Goal: Task Accomplishment & Management: Complete application form

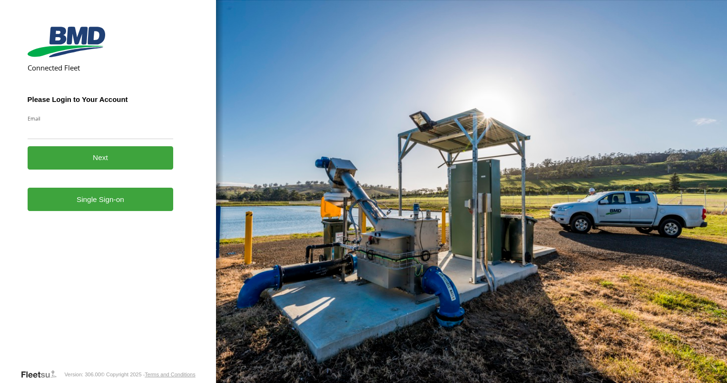
drag, startPoint x: 0, startPoint y: 0, endPoint x: 71, endPoint y: 139, distance: 156.2
click at [71, 139] on input "Email" at bounding box center [101, 130] width 146 height 17
type input "**********"
click at [103, 202] on link "Single Sign-on" at bounding box center [101, 199] width 146 height 23
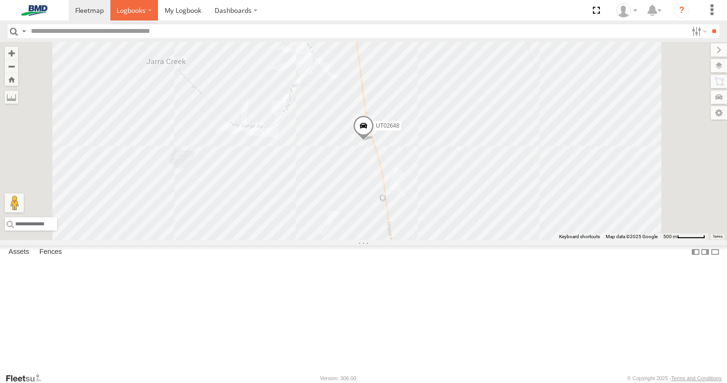
click at [131, 13] on span at bounding box center [131, 10] width 29 height 9
click at [177, 9] on span at bounding box center [183, 10] width 37 height 9
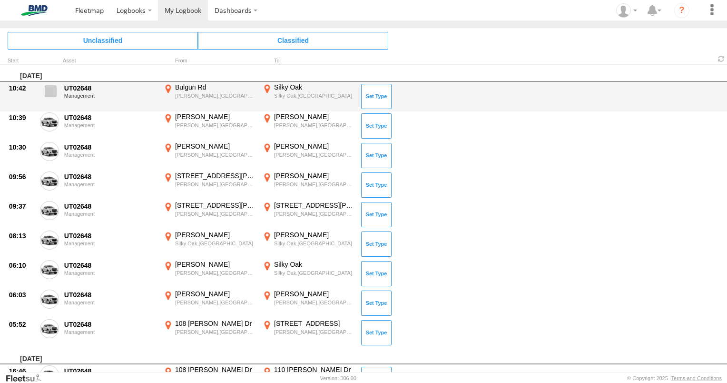
click at [49, 89] on span at bounding box center [51, 91] width 12 height 12
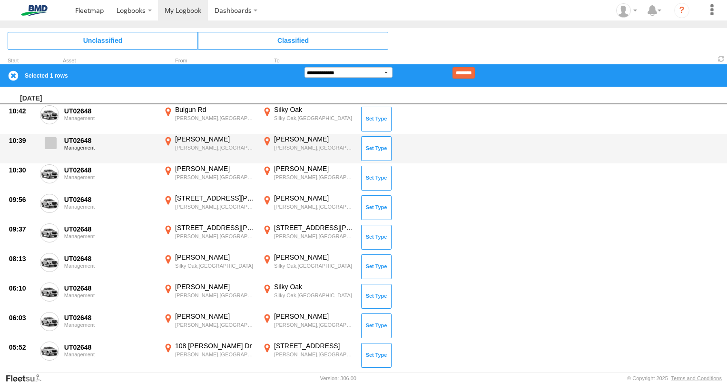
click at [51, 145] on span at bounding box center [51, 143] width 12 height 12
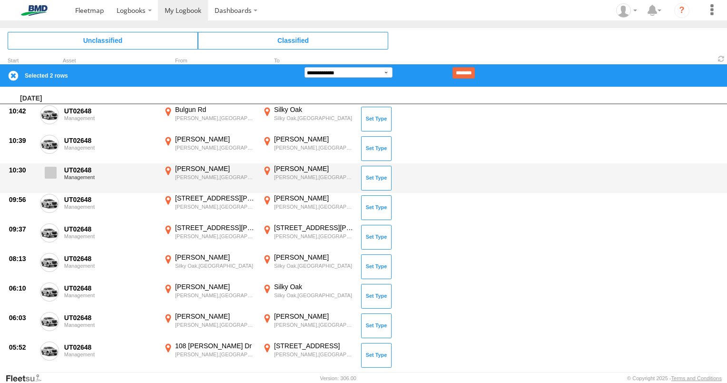
click at [55, 173] on span at bounding box center [51, 173] width 12 height 12
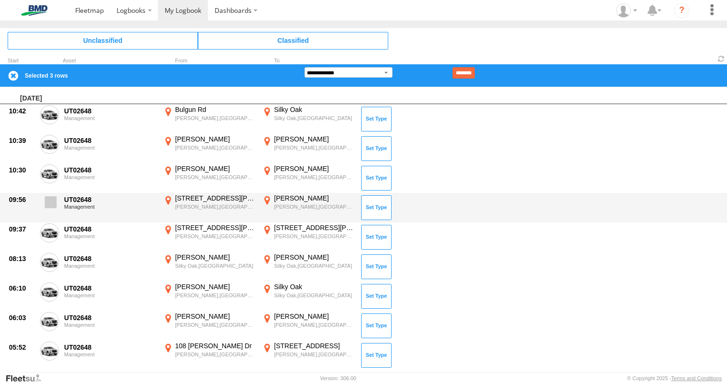
click at [49, 200] on span at bounding box center [51, 202] width 12 height 12
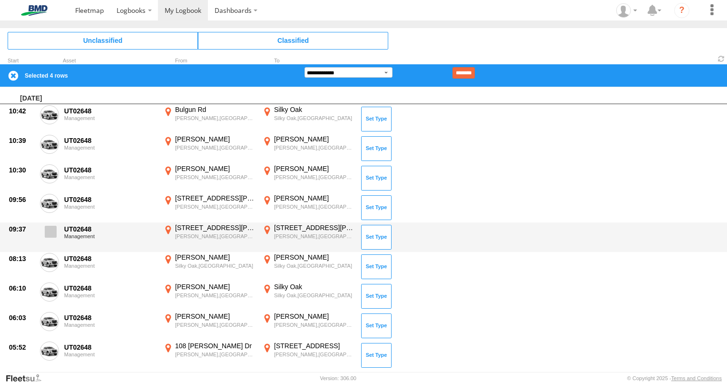
click at [48, 224] on label at bounding box center [49, 234] width 19 height 22
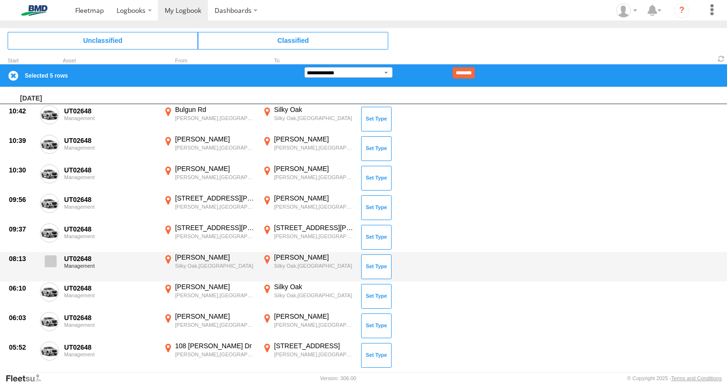
click at [53, 258] on span at bounding box center [51, 261] width 12 height 12
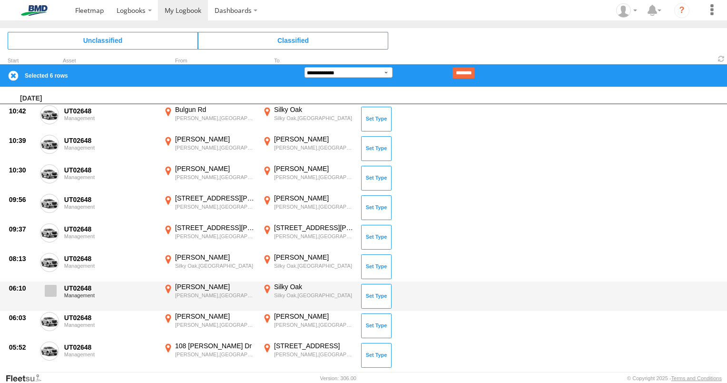
click at [50, 284] on label at bounding box center [49, 293] width 19 height 22
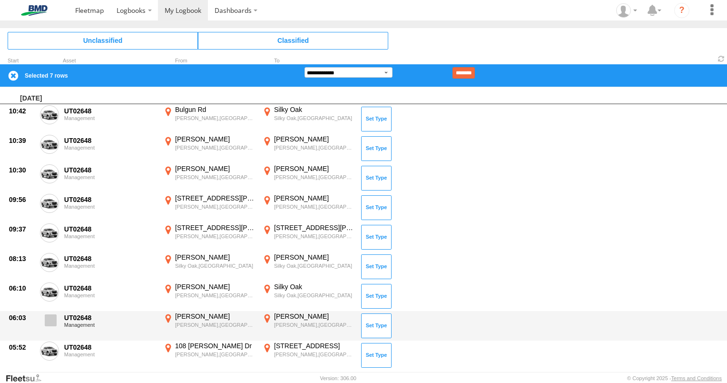
click at [55, 324] on span at bounding box center [51, 320] width 12 height 12
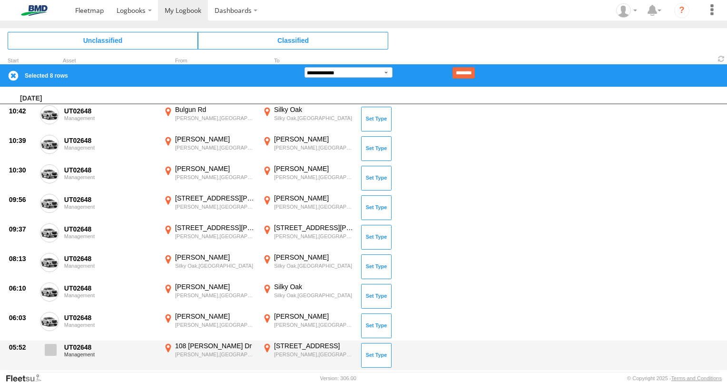
click at [55, 351] on span at bounding box center [51, 350] width 12 height 12
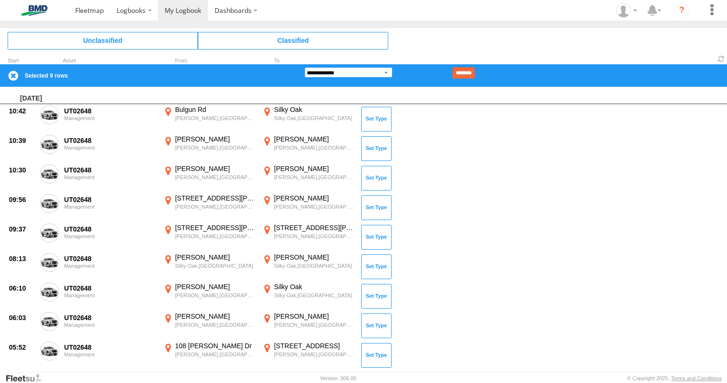
click at [388, 75] on select "**********" at bounding box center [349, 72] width 88 height 10
click at [305, 67] on select "**********" at bounding box center [349, 72] width 88 height 10
click at [475, 72] on input "********" at bounding box center [464, 72] width 22 height 11
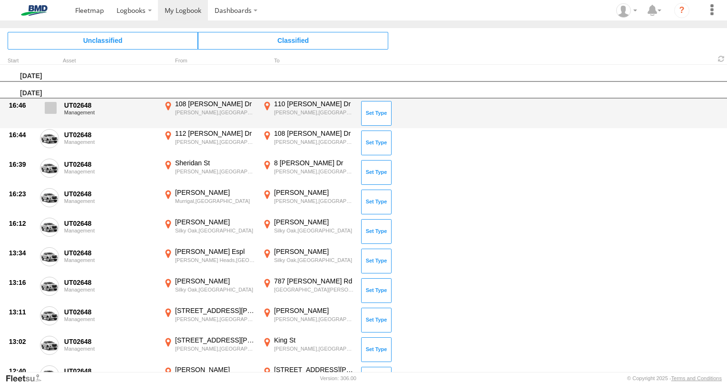
click at [50, 104] on span at bounding box center [51, 108] width 12 height 12
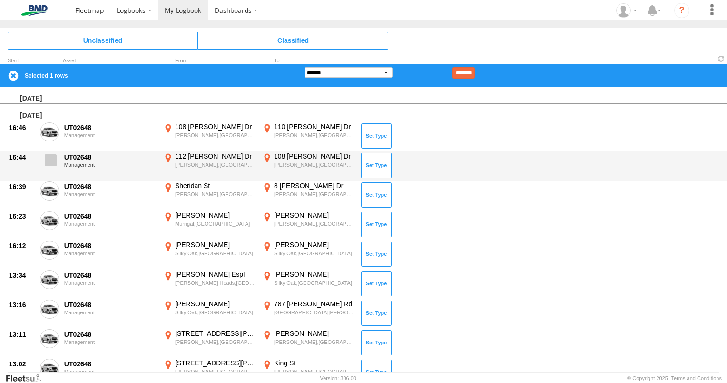
click at [50, 167] on label at bounding box center [49, 163] width 19 height 22
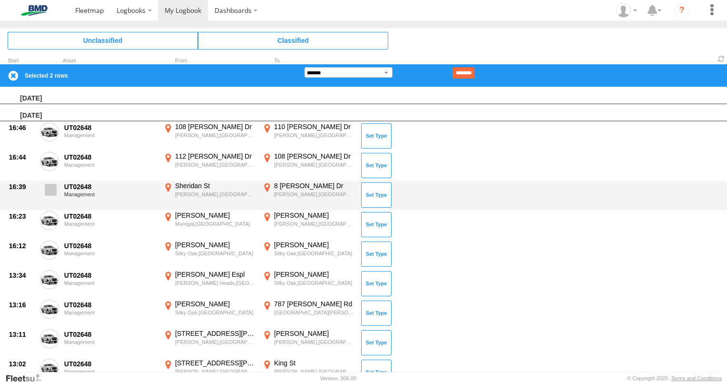
click at [50, 193] on span at bounding box center [51, 190] width 12 height 12
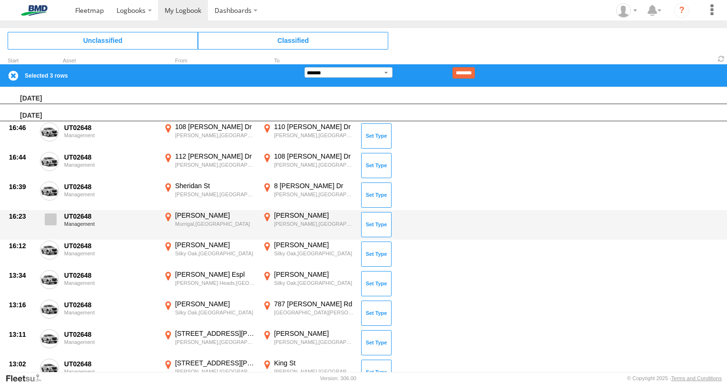
click at [49, 213] on span at bounding box center [51, 219] width 12 height 12
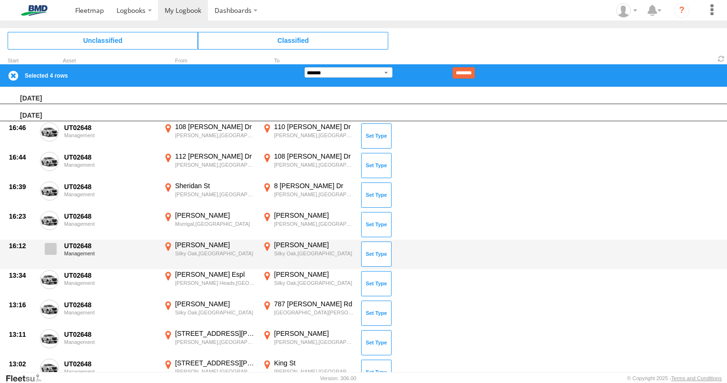
click at [49, 254] on label at bounding box center [49, 251] width 19 height 22
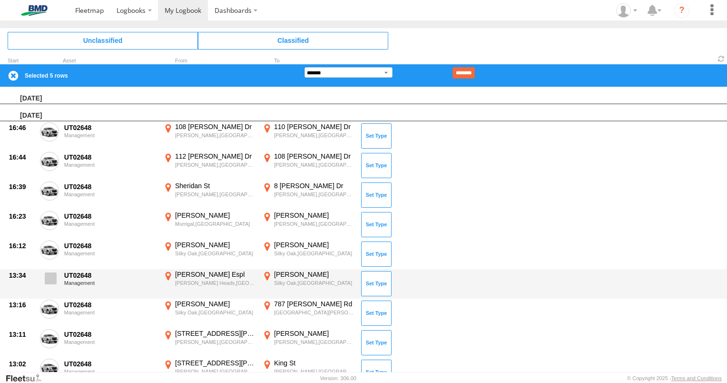
click at [50, 277] on span at bounding box center [51, 278] width 12 height 12
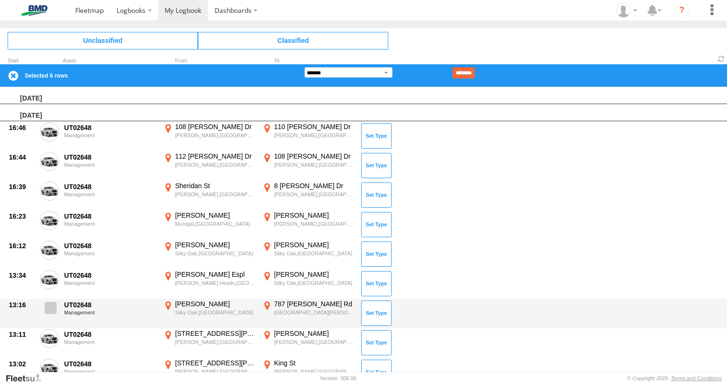
click at [53, 310] on span at bounding box center [51, 308] width 12 height 12
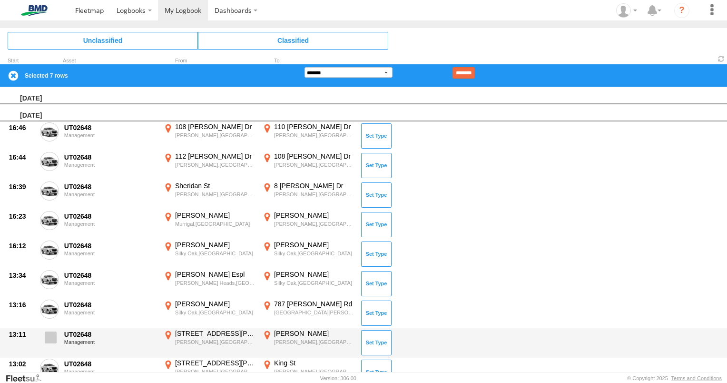
click at [53, 333] on span at bounding box center [51, 337] width 12 height 12
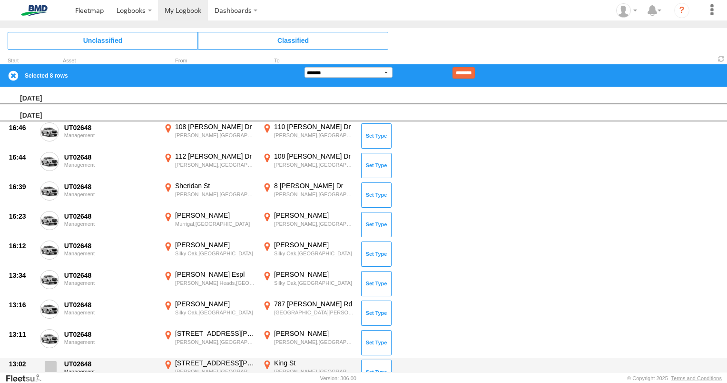
click at [53, 364] on span at bounding box center [51, 367] width 12 height 12
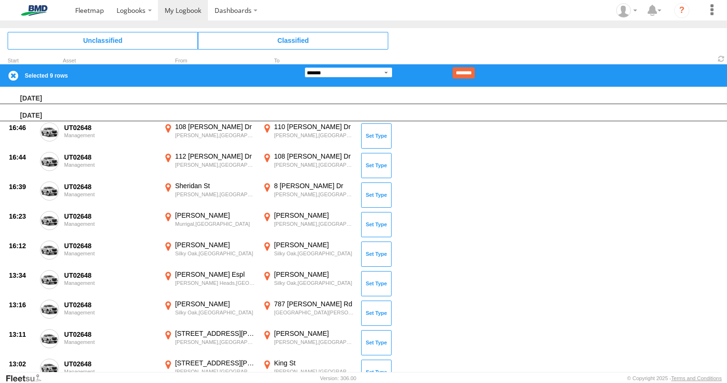
click at [387, 72] on select "**********" at bounding box center [349, 72] width 88 height 10
click at [305, 67] on select "**********" at bounding box center [349, 72] width 88 height 10
click at [475, 75] on input "********" at bounding box center [464, 72] width 22 height 11
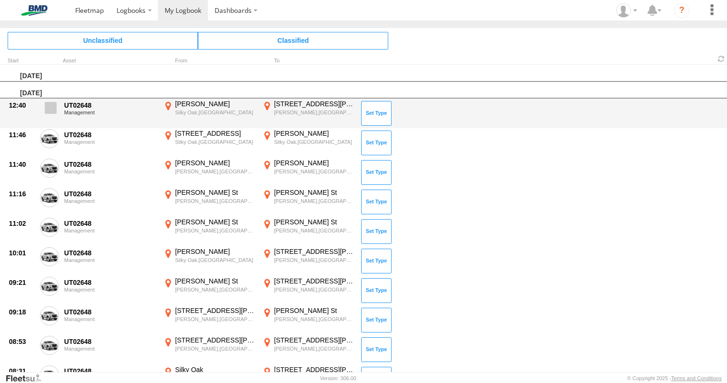
click at [49, 109] on span at bounding box center [51, 108] width 12 height 12
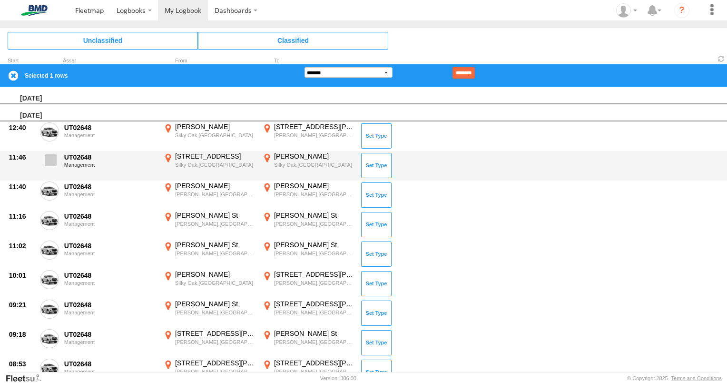
click at [49, 163] on span at bounding box center [51, 160] width 12 height 12
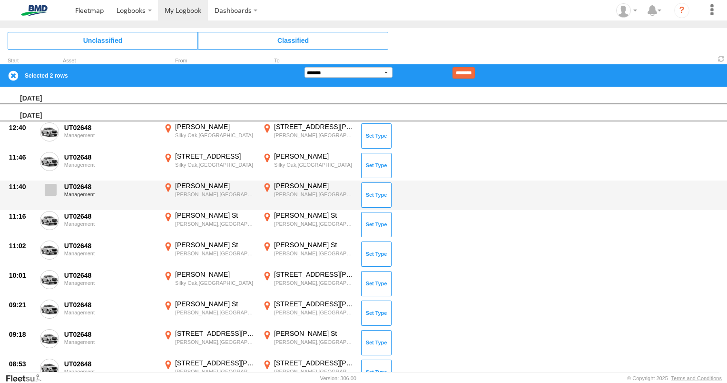
click at [50, 192] on span at bounding box center [51, 190] width 12 height 12
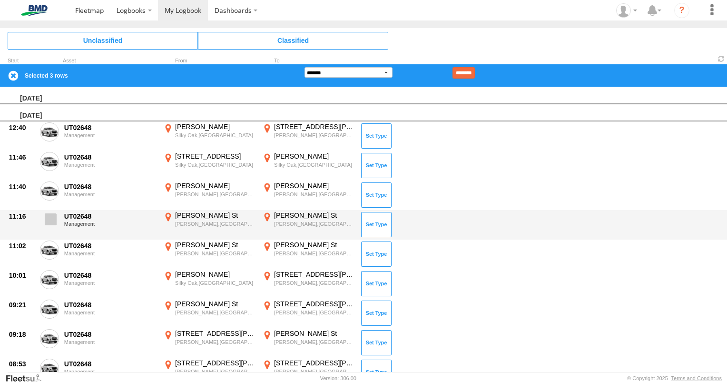
click at [51, 221] on span at bounding box center [51, 219] width 12 height 12
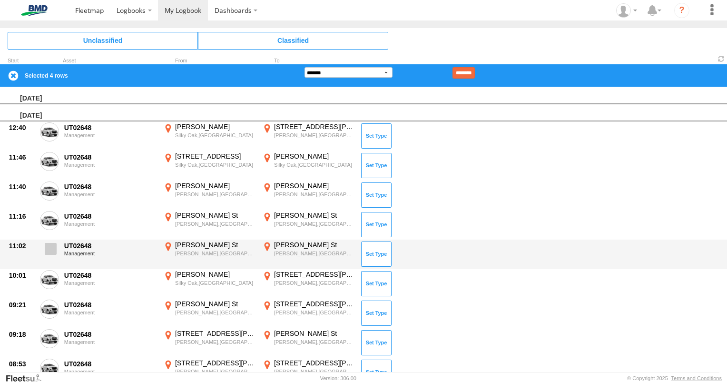
click at [49, 254] on label at bounding box center [49, 251] width 19 height 22
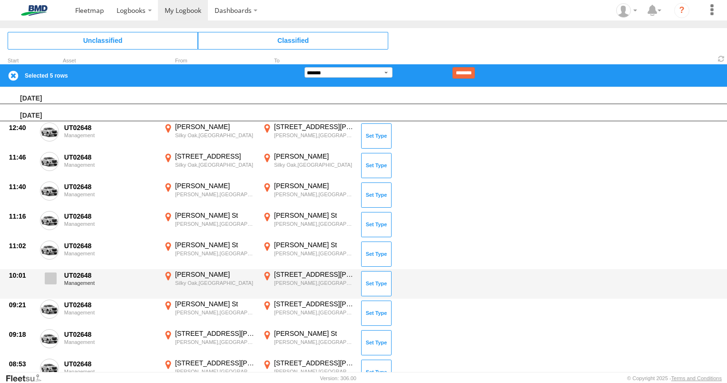
click at [51, 283] on span at bounding box center [51, 278] width 12 height 12
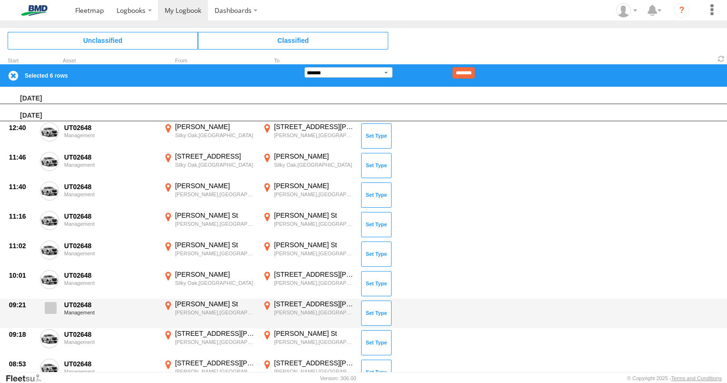
click at [51, 303] on span at bounding box center [51, 308] width 12 height 12
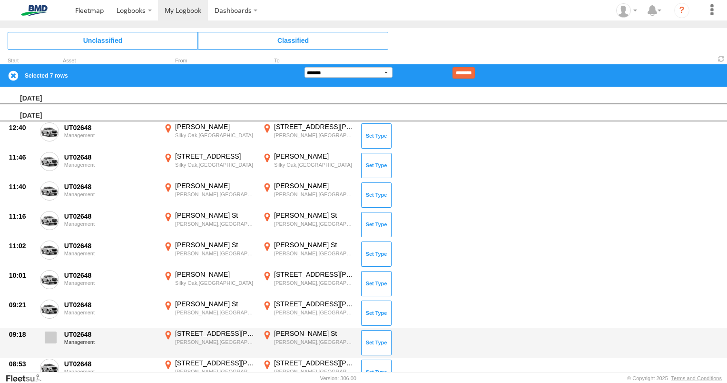
click at [51, 339] on span at bounding box center [51, 337] width 12 height 12
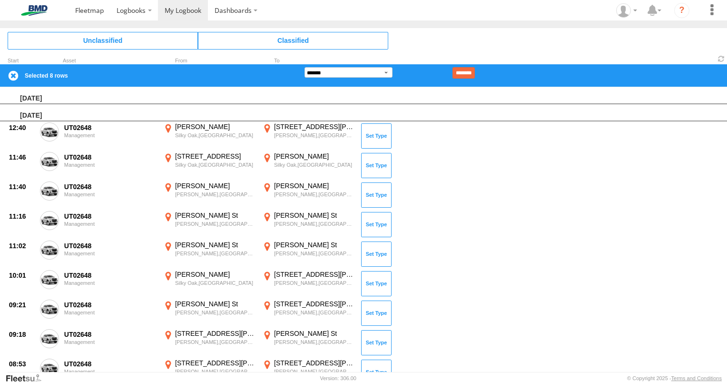
click at [51, 374] on footer "BMD Version: 306.00 © Copyright 2025 - Terms and Conditions" at bounding box center [363, 377] width 727 height 10
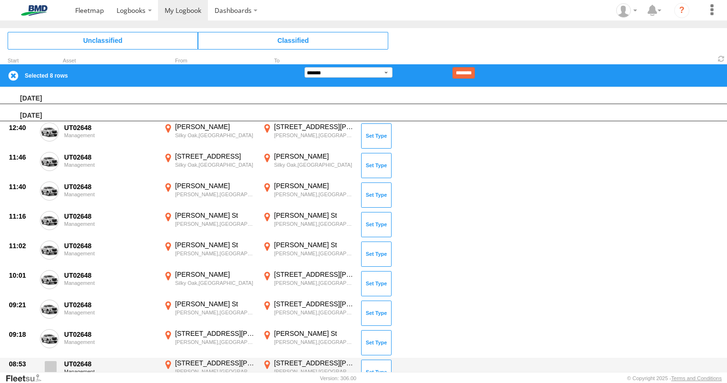
click at [49, 364] on span at bounding box center [51, 367] width 12 height 12
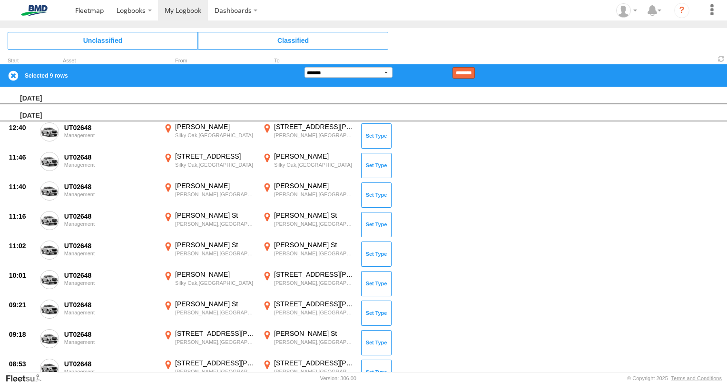
click at [475, 74] on input "********" at bounding box center [464, 72] width 22 height 11
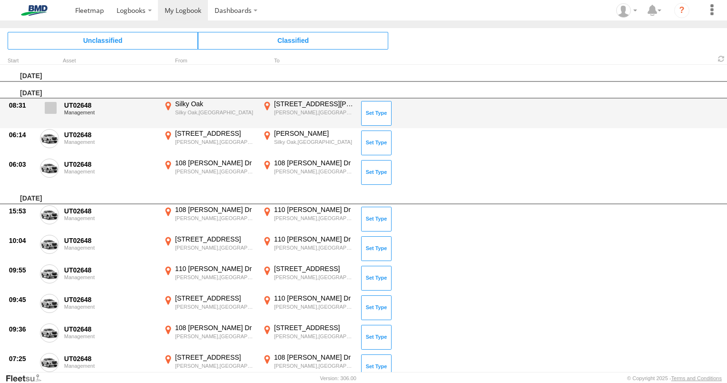
click at [53, 107] on span at bounding box center [51, 108] width 12 height 12
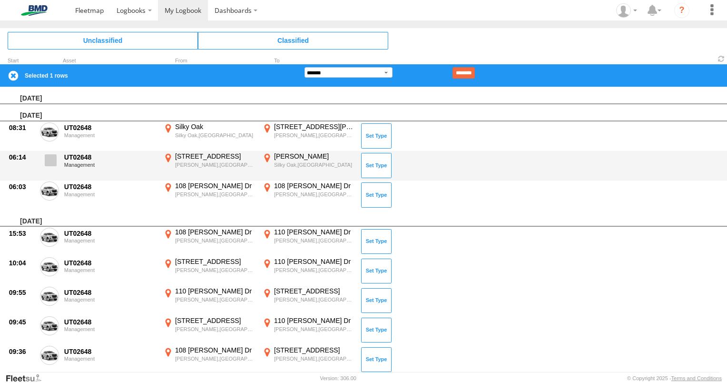
click at [51, 160] on span at bounding box center [51, 160] width 12 height 12
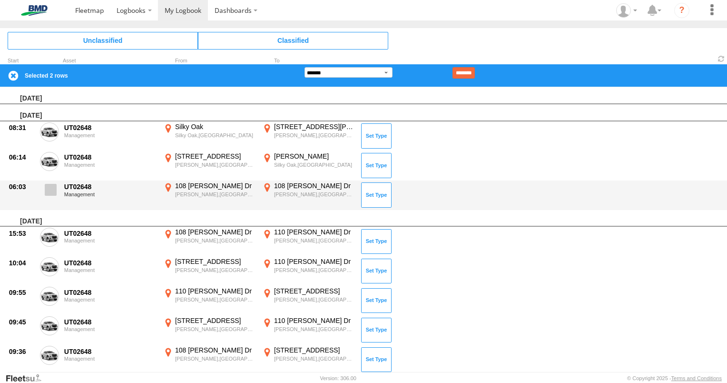
click at [52, 188] on span at bounding box center [51, 190] width 12 height 12
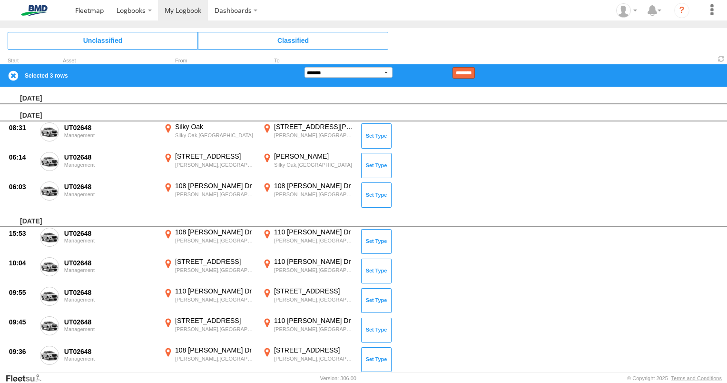
click at [472, 69] on input "********" at bounding box center [464, 72] width 22 height 11
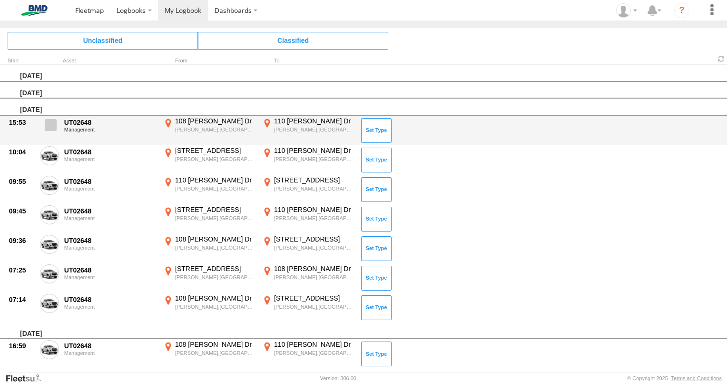
click at [53, 125] on span at bounding box center [51, 125] width 12 height 12
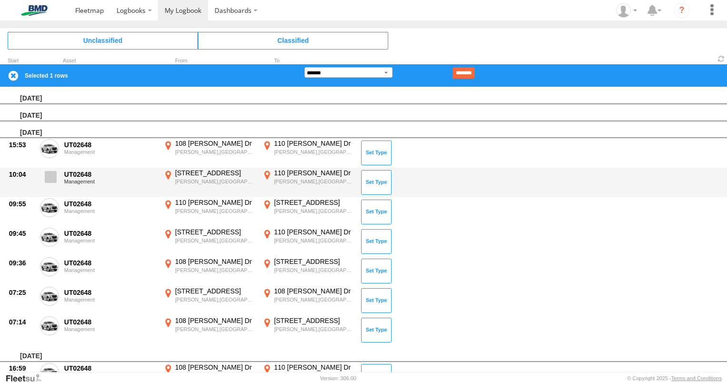
click at [49, 179] on span at bounding box center [51, 177] width 12 height 12
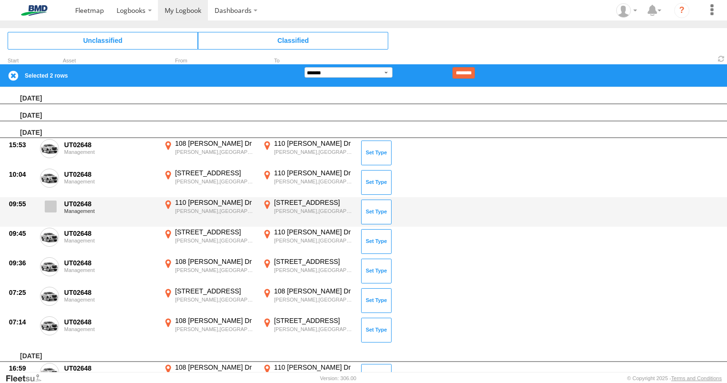
click at [51, 202] on span at bounding box center [51, 206] width 12 height 12
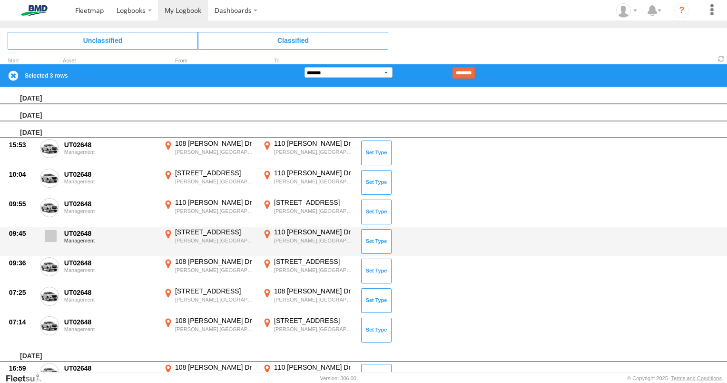
click at [51, 232] on span at bounding box center [51, 236] width 12 height 12
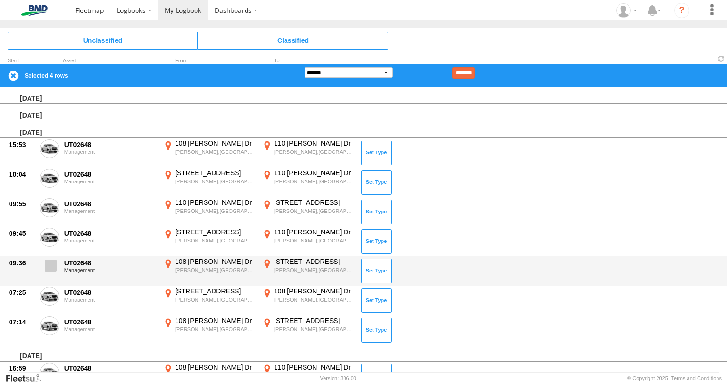
click at [50, 261] on span at bounding box center [51, 265] width 12 height 12
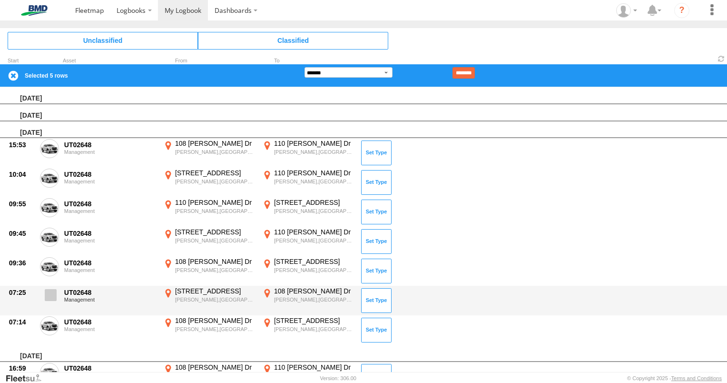
click at [50, 303] on label at bounding box center [49, 298] width 19 height 22
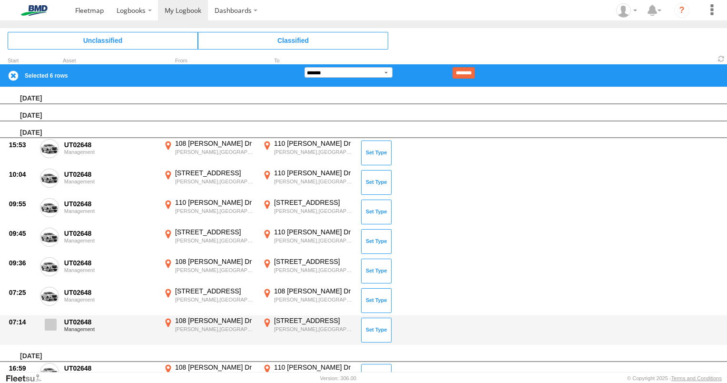
click at [53, 330] on label at bounding box center [49, 327] width 19 height 22
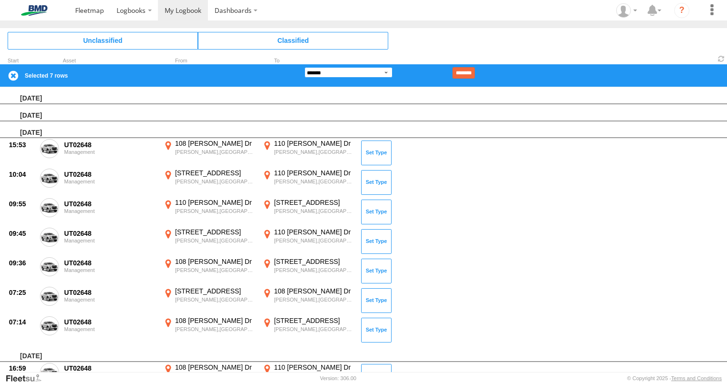
click at [387, 73] on select "**********" at bounding box center [349, 72] width 88 height 10
click at [305, 67] on select "**********" at bounding box center [349, 72] width 88 height 10
click at [475, 72] on input "********" at bounding box center [464, 72] width 22 height 11
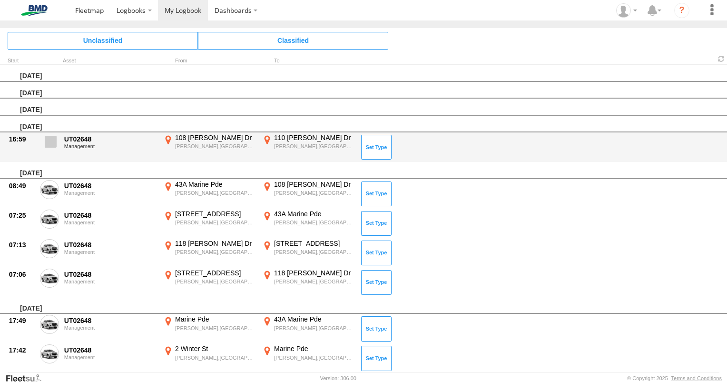
click at [49, 143] on span at bounding box center [51, 142] width 12 height 12
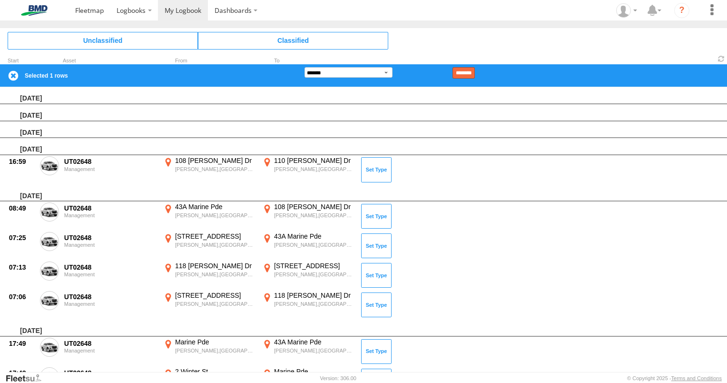
click at [469, 71] on input "********" at bounding box center [464, 72] width 22 height 11
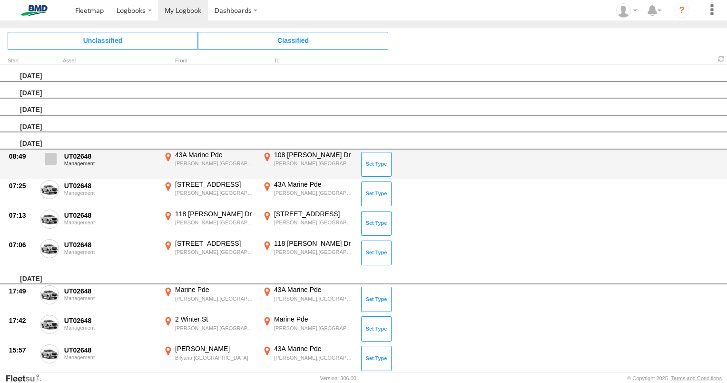
click at [53, 157] on span at bounding box center [51, 159] width 12 height 12
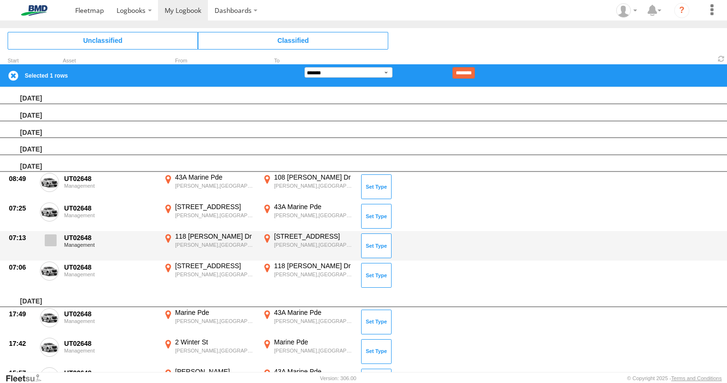
drag, startPoint x: 50, startPoint y: 204, endPoint x: 51, endPoint y: 237, distance: 33.8
click at [0, 0] on span at bounding box center [0, 0] width 0 height 0
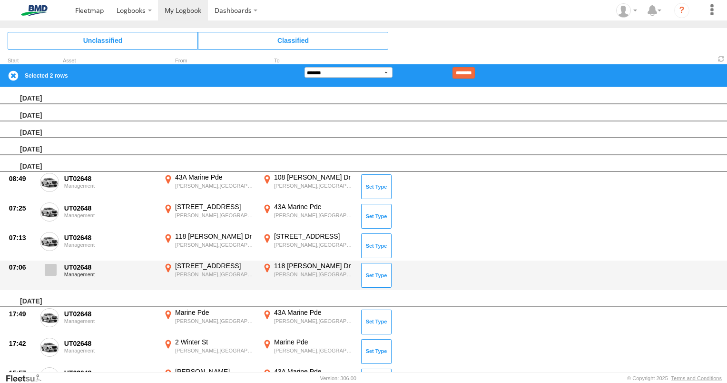
drag, startPoint x: 51, startPoint y: 240, endPoint x: 51, endPoint y: 276, distance: 35.7
click at [0, 0] on span at bounding box center [0, 0] width 0 height 0
drag, startPoint x: 50, startPoint y: 269, endPoint x: 152, endPoint y: 240, distance: 105.6
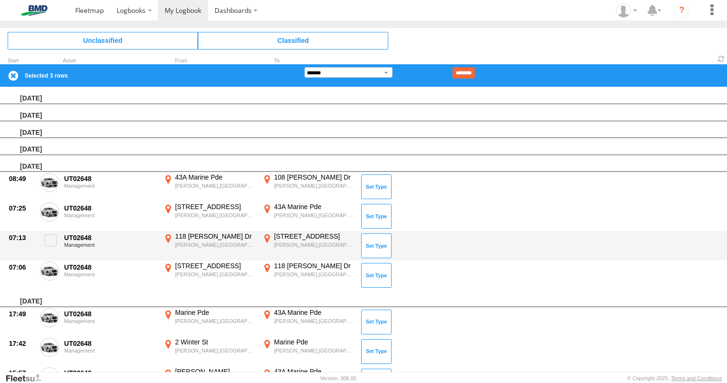
click at [0, 0] on span at bounding box center [0, 0] width 0 height 0
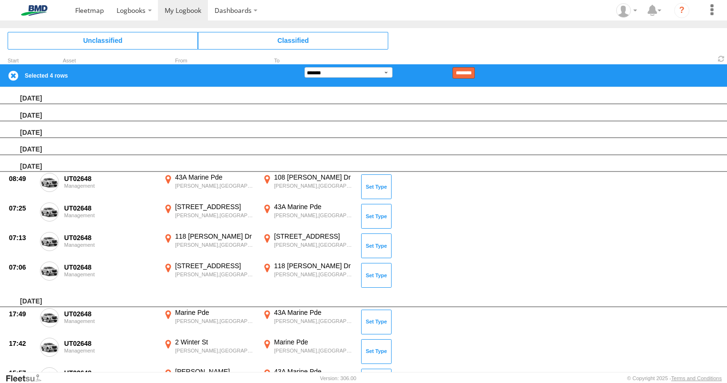
click at [474, 74] on input "********" at bounding box center [464, 72] width 22 height 11
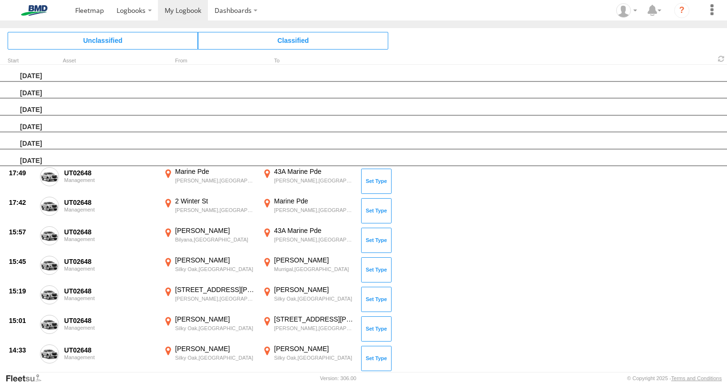
drag, startPoint x: 54, startPoint y: 171, endPoint x: 55, endPoint y: 179, distance: 8.2
click at [0, 0] on span at bounding box center [0, 0] width 0 height 0
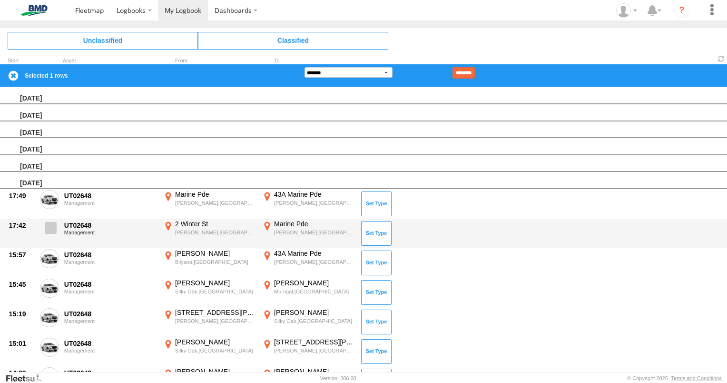
click at [51, 231] on span at bounding box center [51, 228] width 12 height 12
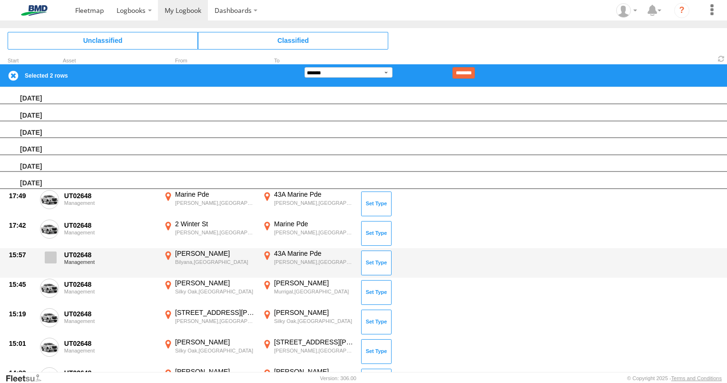
click at [49, 258] on span at bounding box center [51, 257] width 12 height 12
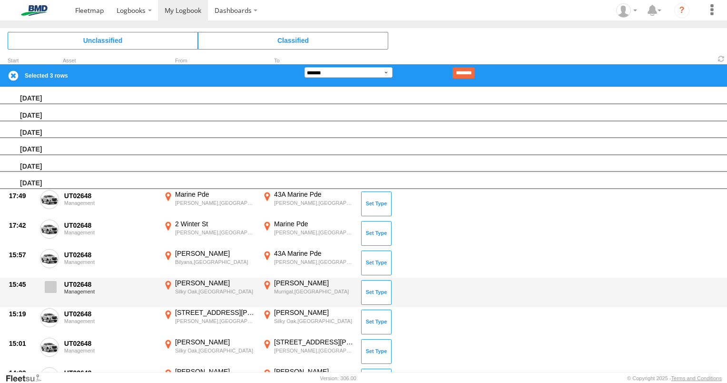
click at [53, 286] on span at bounding box center [51, 287] width 12 height 12
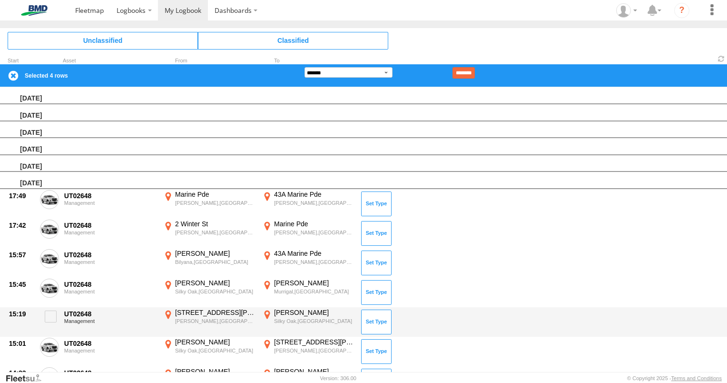
drag, startPoint x: 49, startPoint y: 315, endPoint x: 49, endPoint y: 332, distance: 16.7
click at [49, 316] on span at bounding box center [51, 316] width 12 height 12
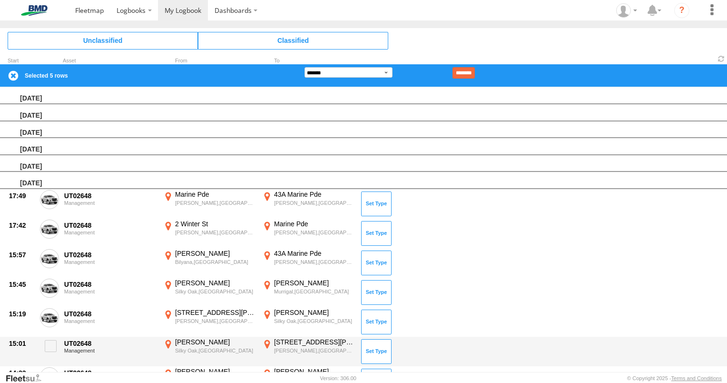
drag, startPoint x: 51, startPoint y: 342, endPoint x: 64, endPoint y: 337, distance: 13.4
click at [51, 341] on span at bounding box center [51, 346] width 12 height 12
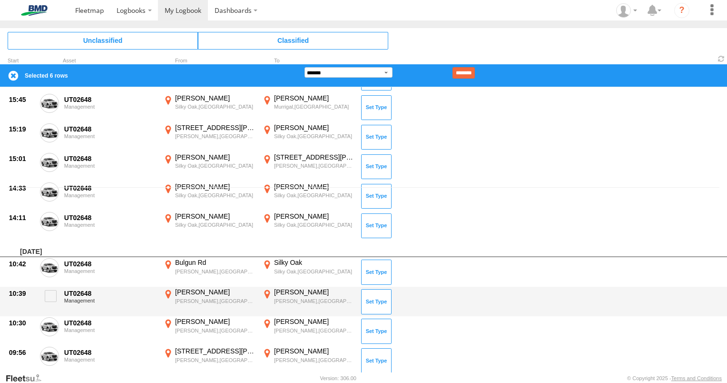
scroll to position [190, 0]
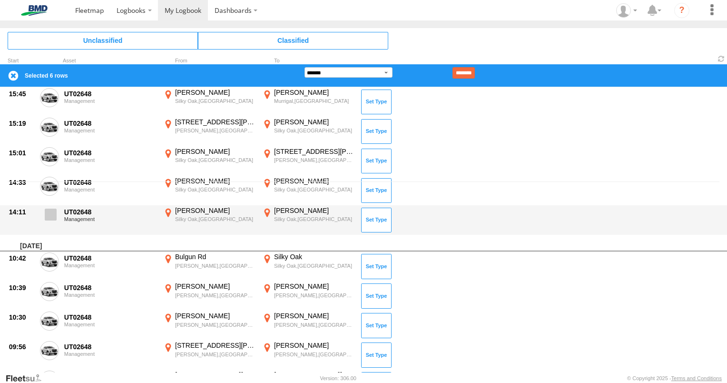
click at [51, 208] on span at bounding box center [51, 214] width 12 height 12
drag, startPoint x: 49, startPoint y: 178, endPoint x: 46, endPoint y: 217, distance: 38.3
click at [0, 0] on span at bounding box center [0, 0] width 0 height 0
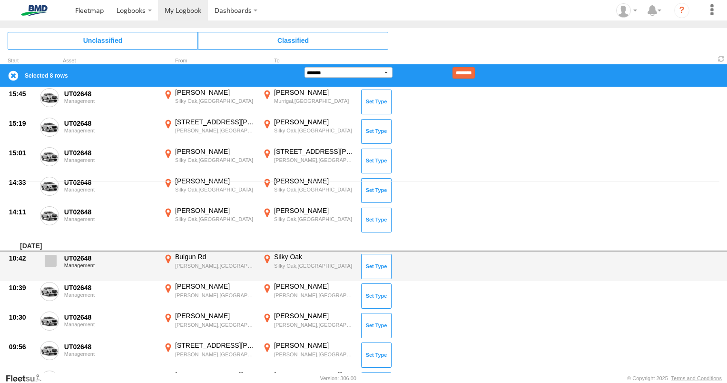
drag, startPoint x: 51, startPoint y: 253, endPoint x: 48, endPoint y: 263, distance: 11.0
click at [51, 253] on label at bounding box center [49, 263] width 19 height 22
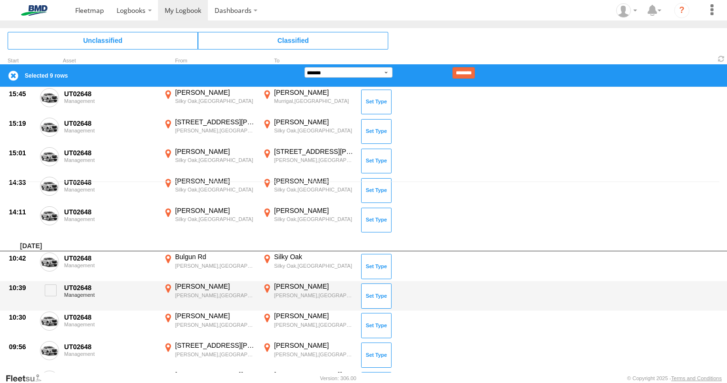
drag, startPoint x: 50, startPoint y: 287, endPoint x: 55, endPoint y: 307, distance: 19.7
click at [51, 291] on span at bounding box center [51, 290] width 12 height 12
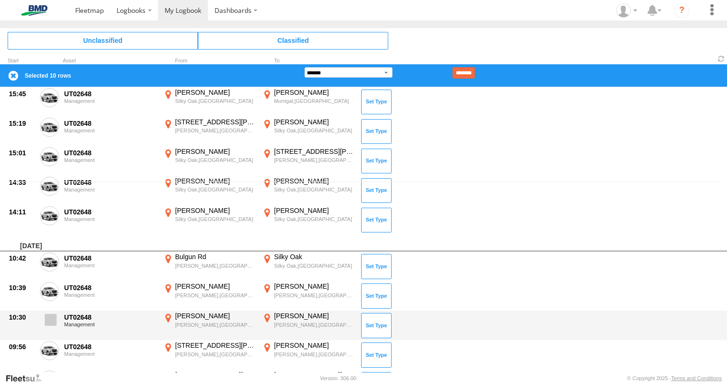
click at [53, 319] on span at bounding box center [51, 320] width 12 height 12
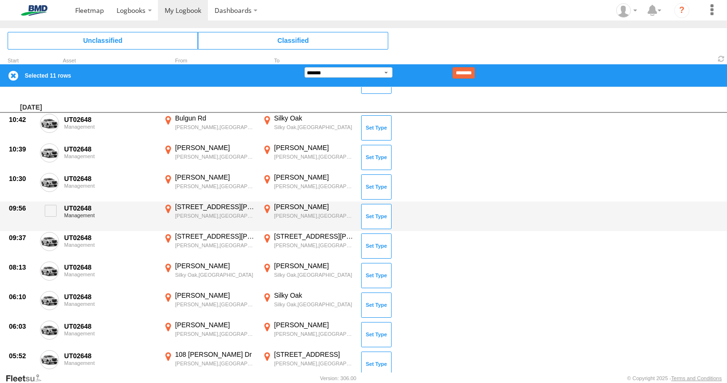
scroll to position [333, 0]
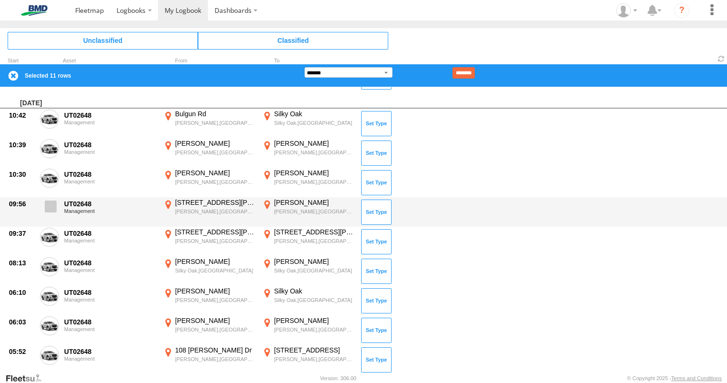
click at [49, 207] on span at bounding box center [51, 206] width 12 height 12
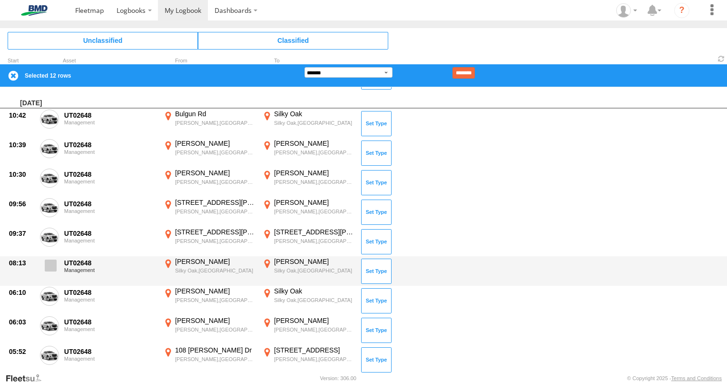
drag, startPoint x: 49, startPoint y: 234, endPoint x: 46, endPoint y: 257, distance: 24.0
click at [0, 0] on span at bounding box center [0, 0] width 0 height 0
drag, startPoint x: 49, startPoint y: 264, endPoint x: 53, endPoint y: 278, distance: 15.1
click at [49, 267] on span at bounding box center [51, 265] width 12 height 12
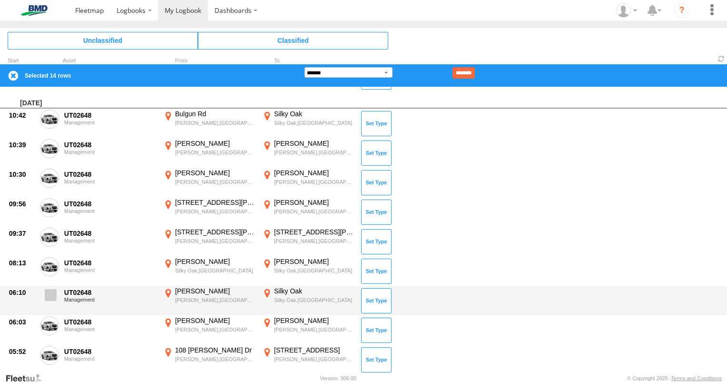
drag, startPoint x: 53, startPoint y: 291, endPoint x: 56, endPoint y: 300, distance: 9.6
click at [53, 291] on span at bounding box center [51, 295] width 12 height 12
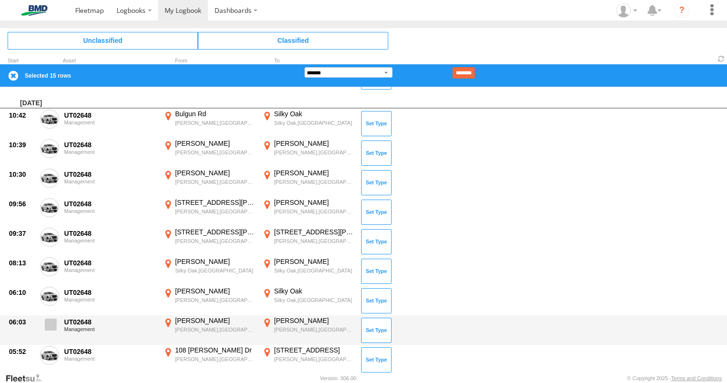
click at [52, 322] on span at bounding box center [51, 324] width 12 height 12
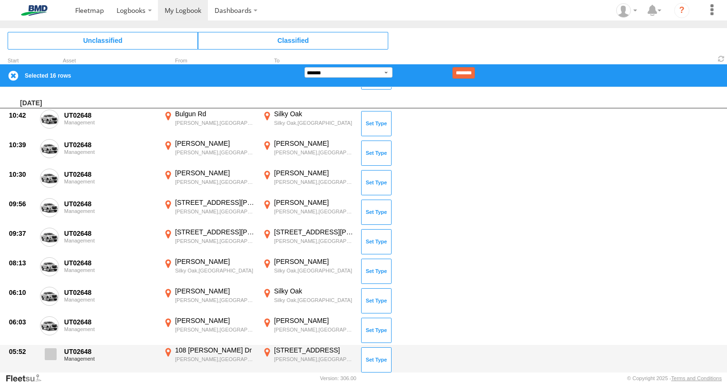
click at [52, 348] on span at bounding box center [51, 354] width 12 height 12
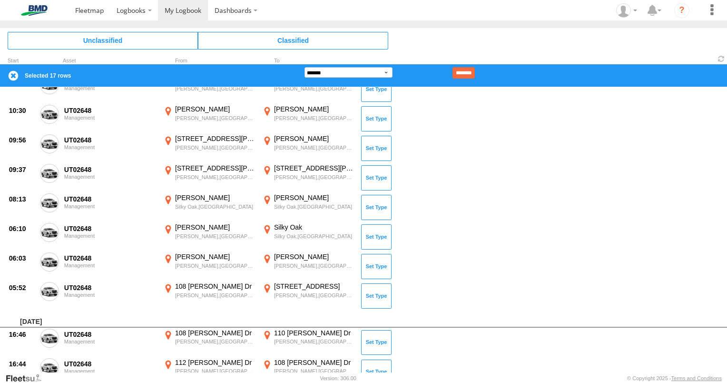
scroll to position [524, 0]
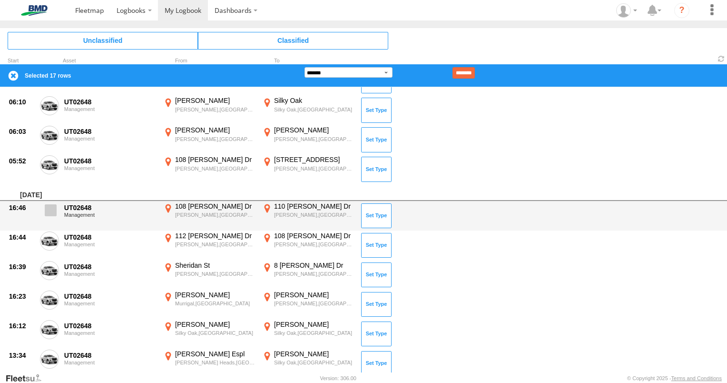
click at [54, 206] on span at bounding box center [51, 210] width 12 height 12
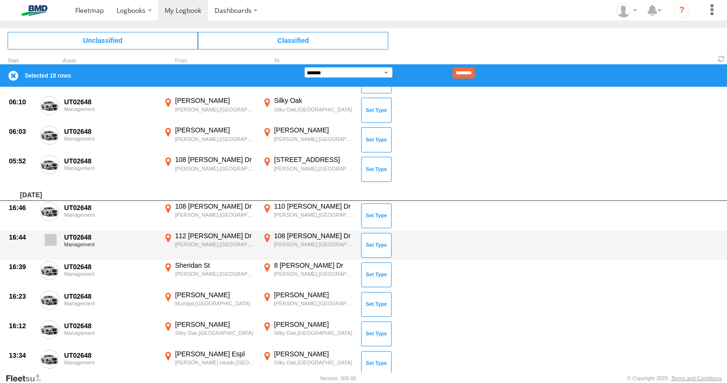
click at [52, 234] on span at bounding box center [51, 240] width 12 height 12
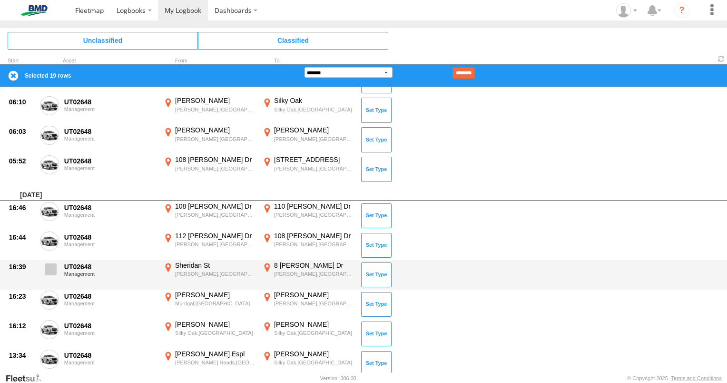
click at [51, 266] on span at bounding box center [51, 269] width 12 height 12
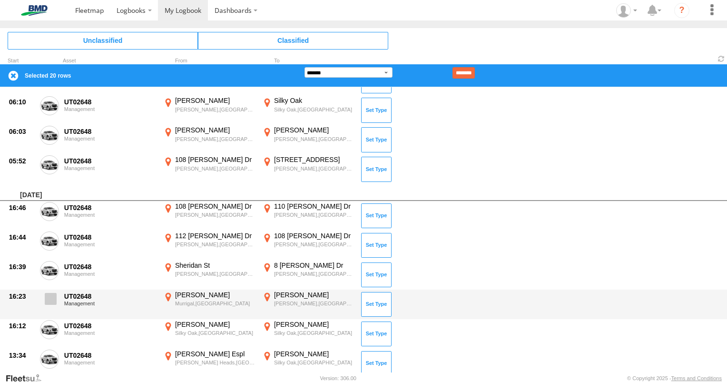
click at [51, 295] on span at bounding box center [51, 299] width 12 height 12
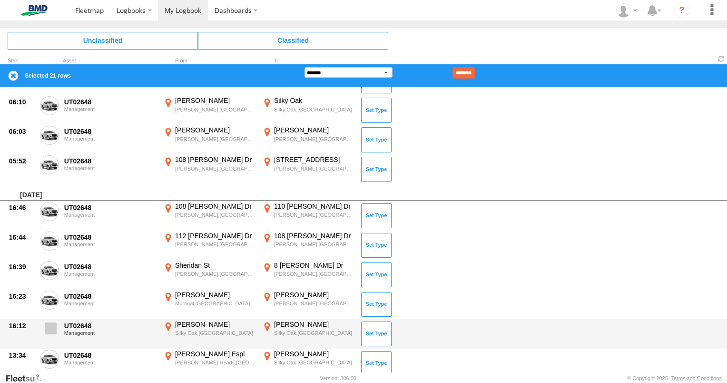
click at [49, 322] on span at bounding box center [51, 328] width 12 height 12
drag, startPoint x: 50, startPoint y: 353, endPoint x: 62, endPoint y: 332, distance: 24.1
click at [0, 0] on span at bounding box center [0, 0] width 0 height 0
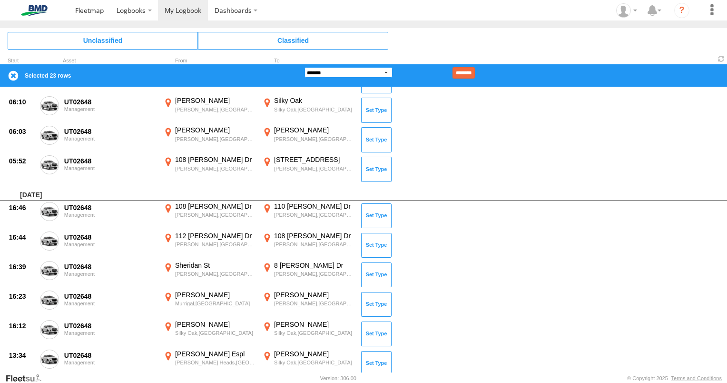
click at [386, 69] on select "**********" at bounding box center [349, 72] width 88 height 10
click at [305, 67] on select "**********" at bounding box center [349, 72] width 88 height 10
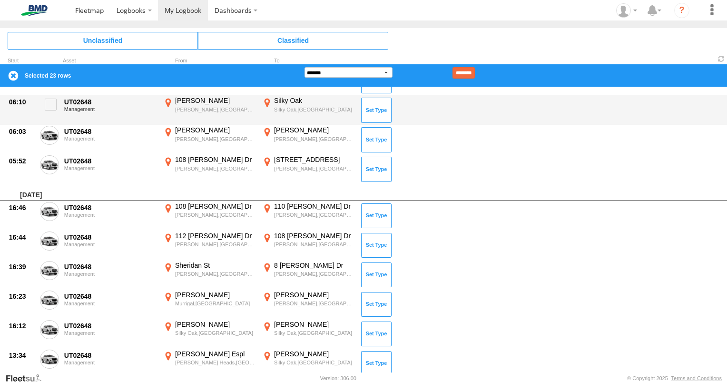
click at [475, 72] on input "********" at bounding box center [464, 72] width 22 height 11
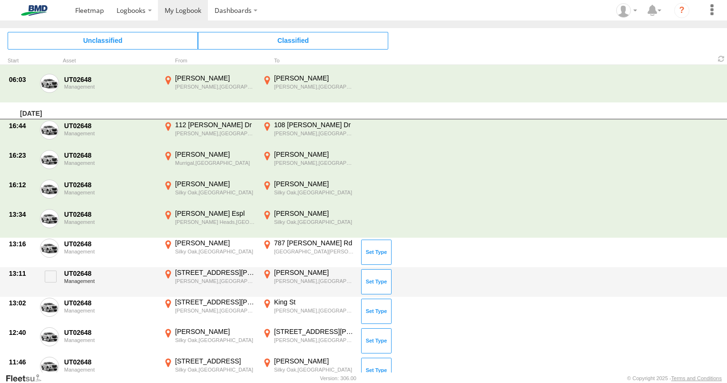
scroll to position [110, 0]
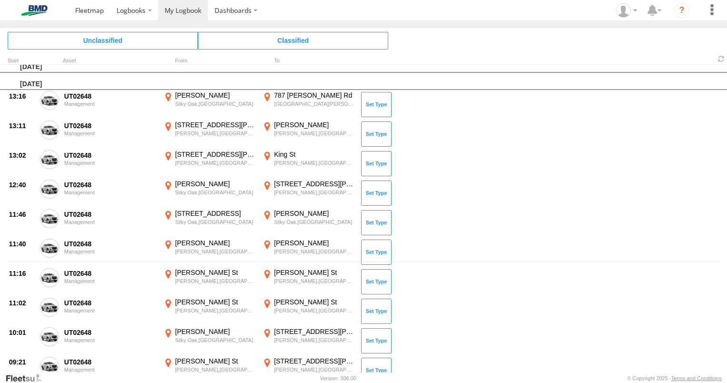
click at [0, 0] on span at bounding box center [0, 0] width 0 height 0
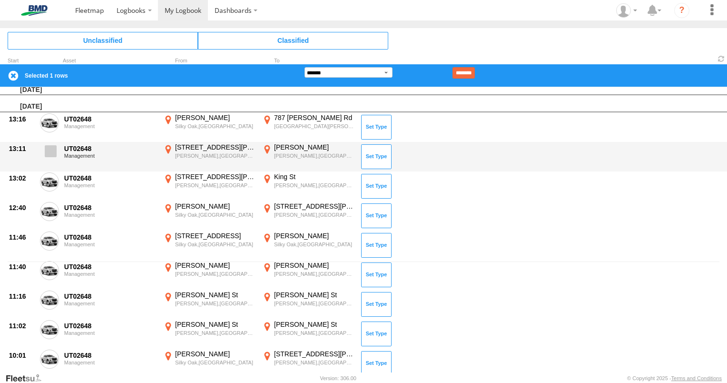
click at [53, 149] on span at bounding box center [51, 151] width 12 height 12
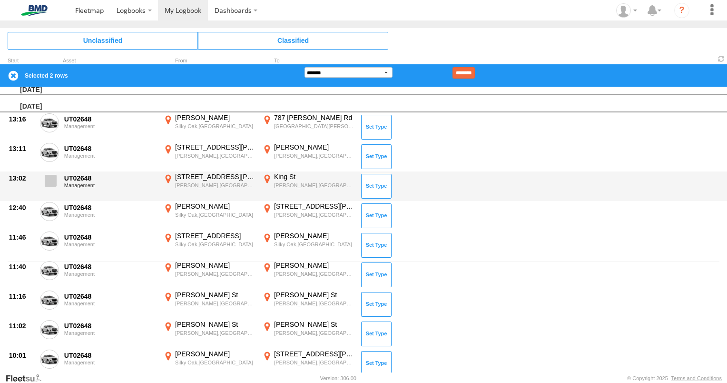
click at [48, 189] on label at bounding box center [49, 183] width 19 height 22
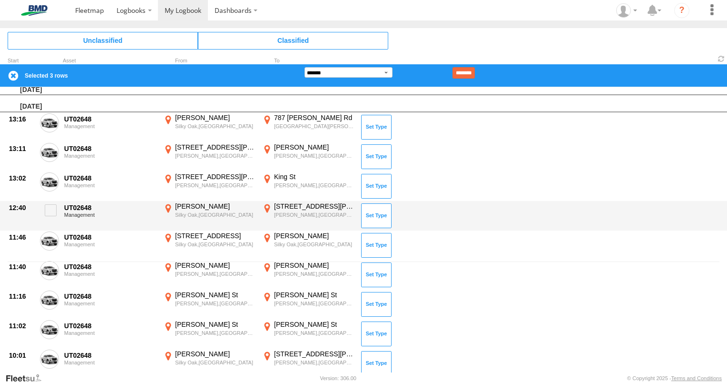
drag, startPoint x: 49, startPoint y: 213, endPoint x: 49, endPoint y: 223, distance: 10.0
click at [49, 215] on label at bounding box center [49, 213] width 19 height 22
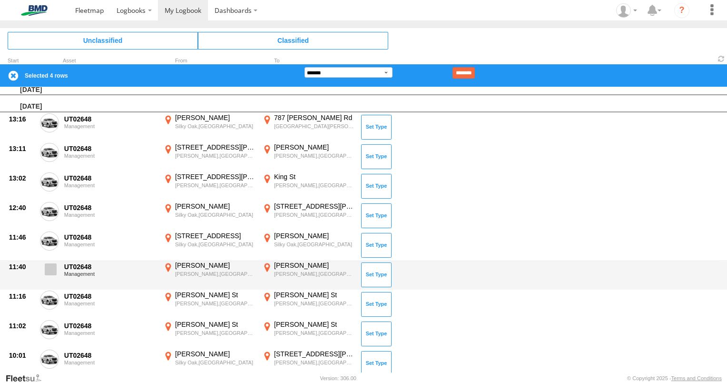
drag, startPoint x: 49, startPoint y: 237, endPoint x: 49, endPoint y: 259, distance: 22.4
click at [0, 0] on span at bounding box center [0, 0] width 0 height 0
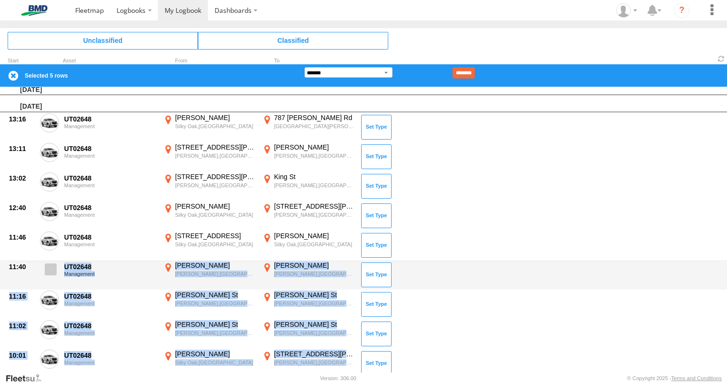
drag, startPoint x: 49, startPoint y: 264, endPoint x: 52, endPoint y: 273, distance: 9.6
click at [49, 266] on span at bounding box center [51, 269] width 12 height 12
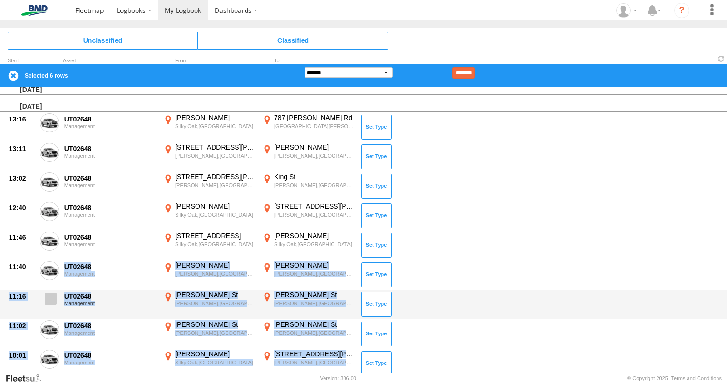
drag, startPoint x: 51, startPoint y: 294, endPoint x: 50, endPoint y: 307, distance: 13.4
click at [50, 295] on span at bounding box center [51, 299] width 12 height 12
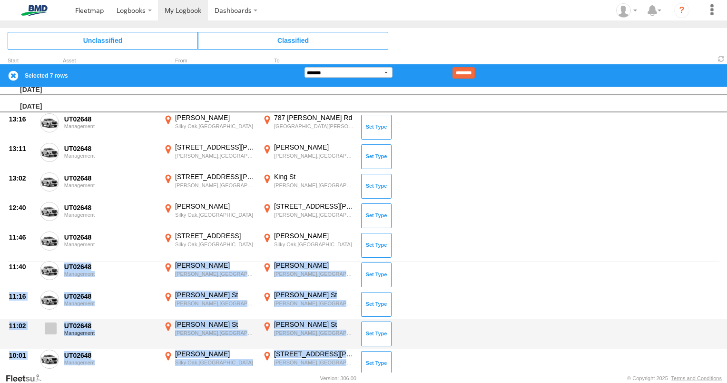
click at [49, 327] on span at bounding box center [51, 328] width 12 height 12
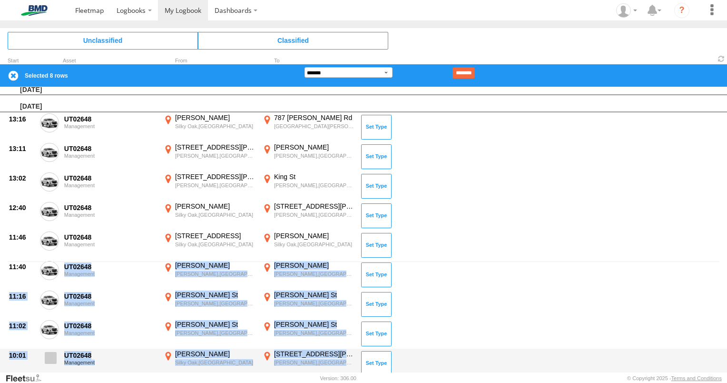
click at [53, 354] on span at bounding box center [51, 358] width 12 height 12
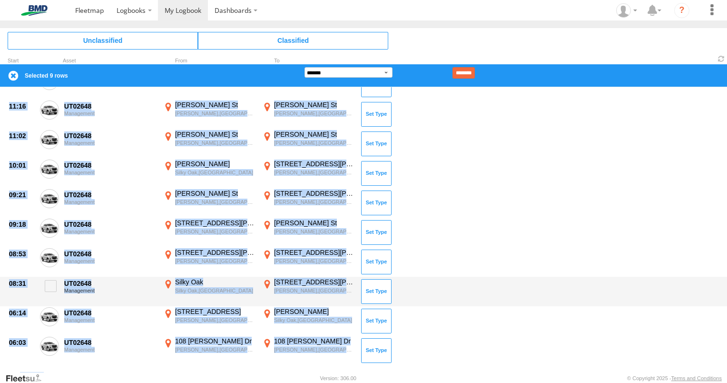
scroll to position [301, 0]
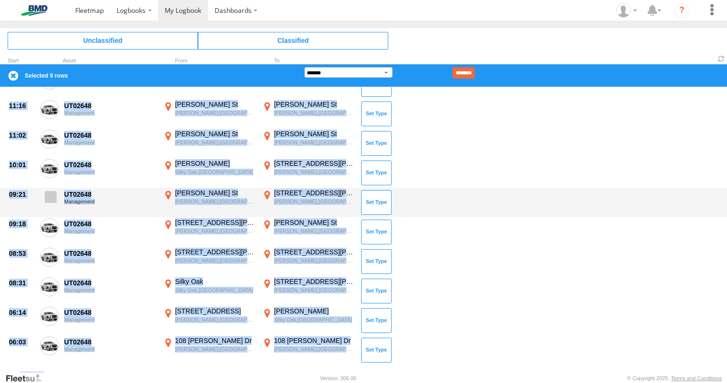
click at [53, 191] on span at bounding box center [51, 197] width 12 height 12
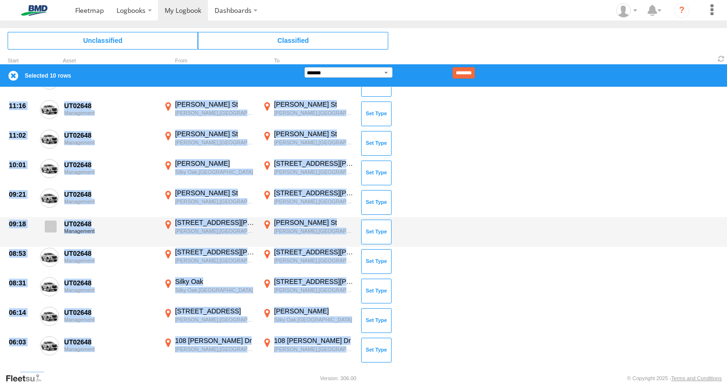
drag, startPoint x: 54, startPoint y: 224, endPoint x: 54, endPoint y: 233, distance: 8.6
click at [55, 225] on span at bounding box center [51, 226] width 12 height 12
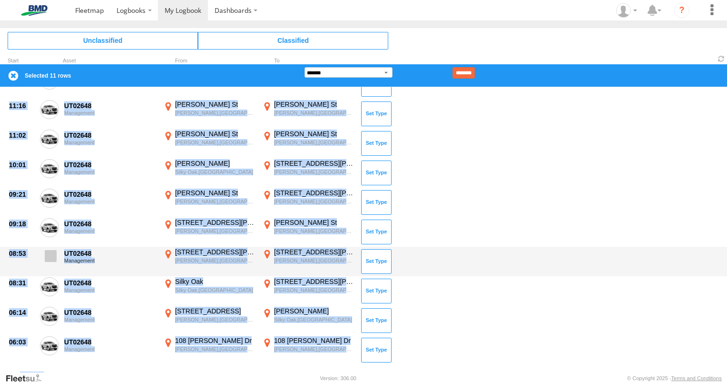
drag, startPoint x: 54, startPoint y: 253, endPoint x: 55, endPoint y: 260, distance: 7.2
click at [54, 253] on span at bounding box center [51, 256] width 12 height 12
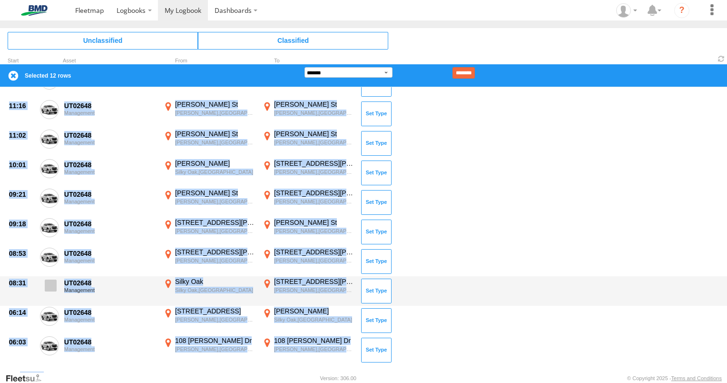
click at [57, 280] on label at bounding box center [49, 288] width 19 height 22
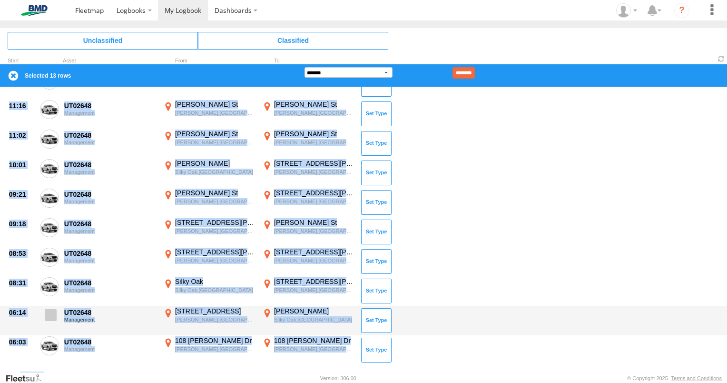
click at [53, 310] on span at bounding box center [51, 315] width 12 height 12
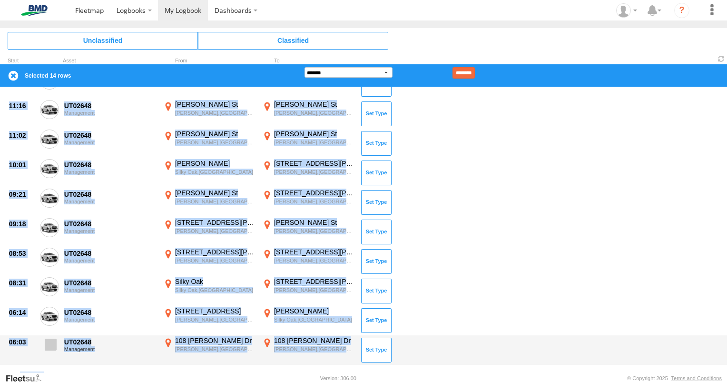
click at [53, 340] on span at bounding box center [51, 344] width 12 height 12
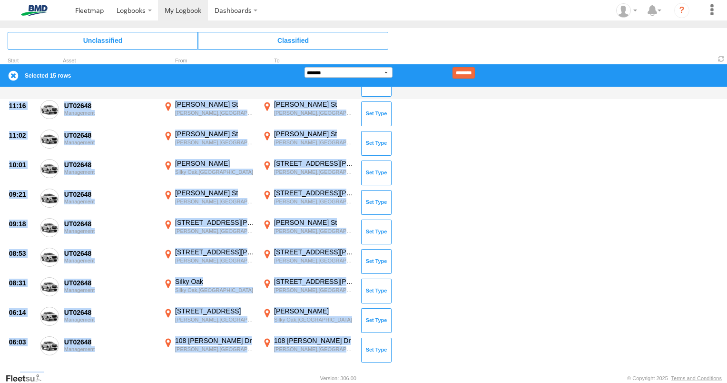
click at [475, 72] on input "********" at bounding box center [464, 72] width 22 height 11
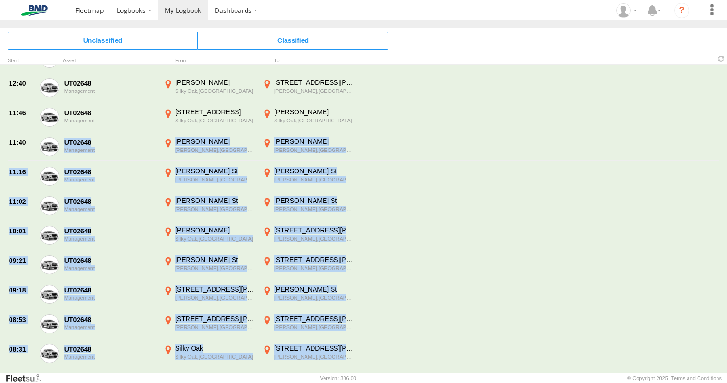
scroll to position [63, 0]
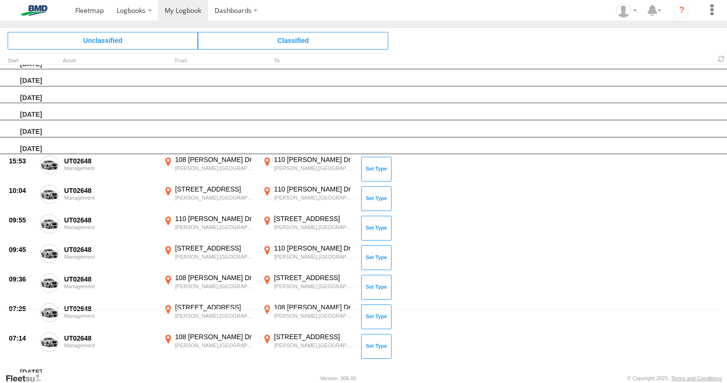
click at [136, 104] on div "[DATE]" at bounding box center [363, 111] width 727 height 17
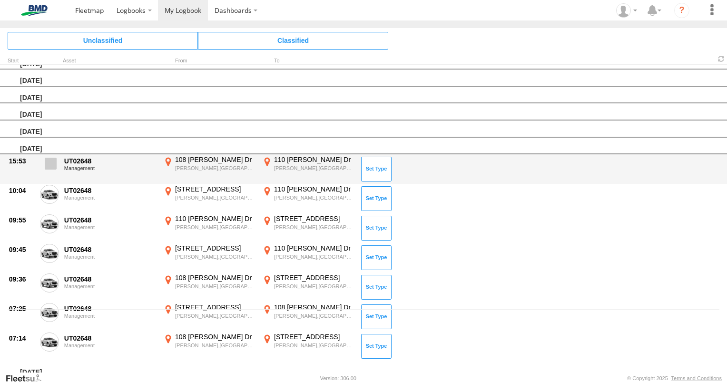
drag, startPoint x: 50, startPoint y: 162, endPoint x: 53, endPoint y: 178, distance: 16.4
click at [51, 162] on span at bounding box center [51, 164] width 12 height 12
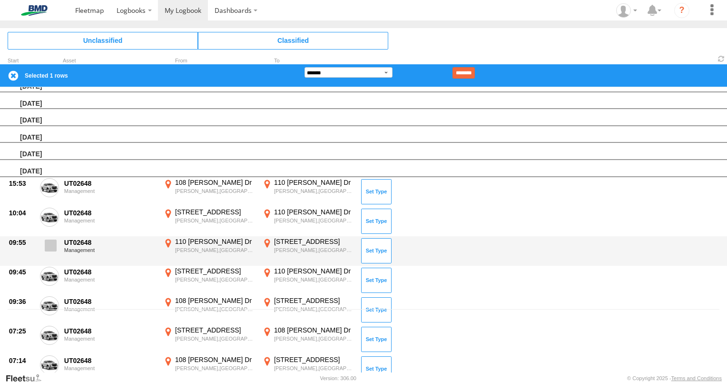
drag, startPoint x: 49, startPoint y: 218, endPoint x: 55, endPoint y: 242, distance: 25.0
click at [50, 221] on label at bounding box center [49, 219] width 19 height 22
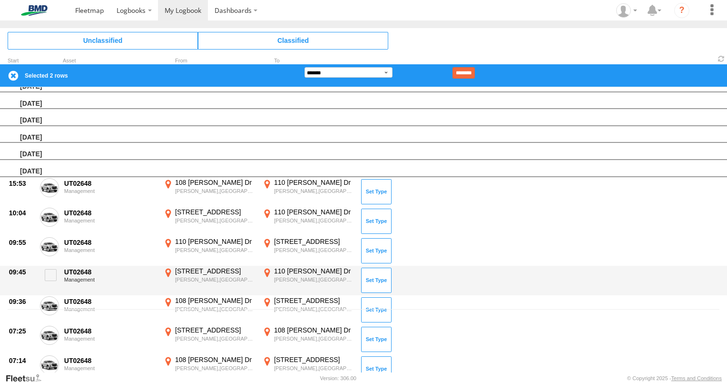
drag, startPoint x: 54, startPoint y: 248, endPoint x: 54, endPoint y: 264, distance: 15.7
click at [54, 251] on label at bounding box center [49, 248] width 19 height 22
drag, startPoint x: 52, startPoint y: 270, endPoint x: 51, endPoint y: 284, distance: 13.4
click at [52, 275] on span at bounding box center [51, 275] width 12 height 12
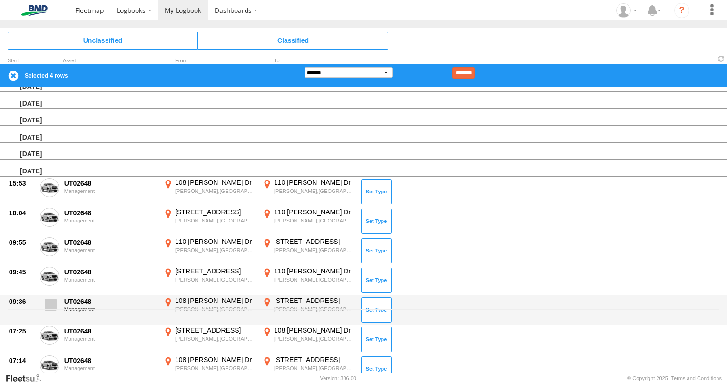
click at [50, 300] on span at bounding box center [51, 304] width 12 height 12
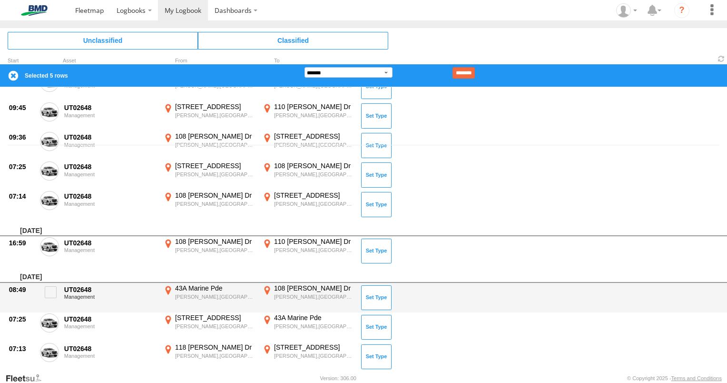
scroll to position [253, 0]
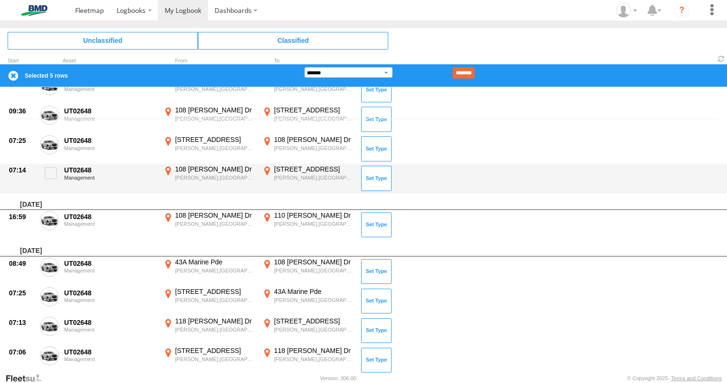
drag, startPoint x: 48, startPoint y: 166, endPoint x: 49, endPoint y: 185, distance: 19.1
click at [48, 167] on span at bounding box center [51, 173] width 12 height 12
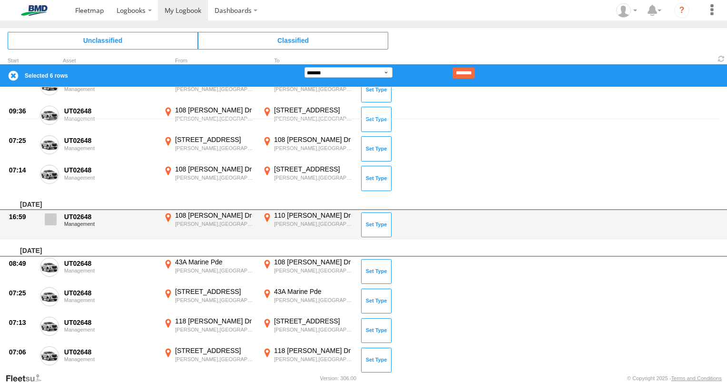
click at [55, 218] on span at bounding box center [51, 219] width 12 height 12
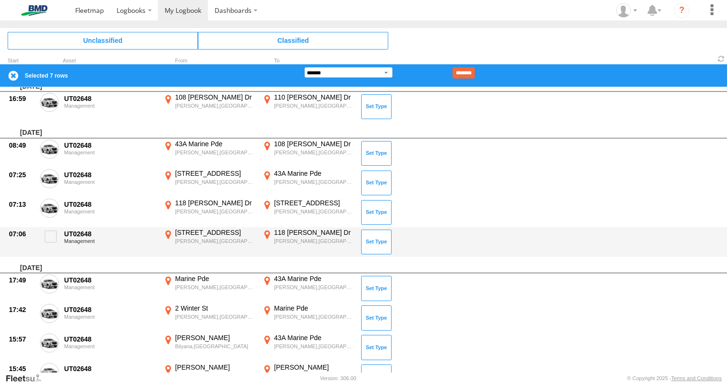
scroll to position [396, 0]
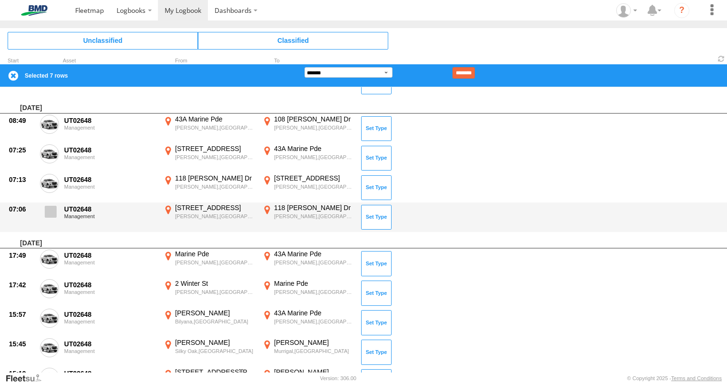
click at [49, 209] on span at bounding box center [51, 212] width 12 height 12
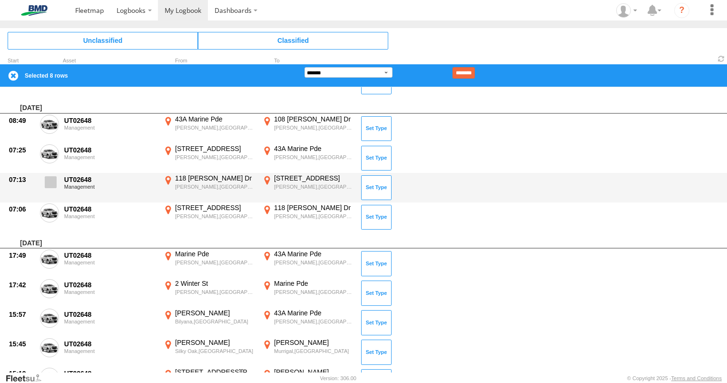
click at [48, 182] on span at bounding box center [51, 182] width 12 height 12
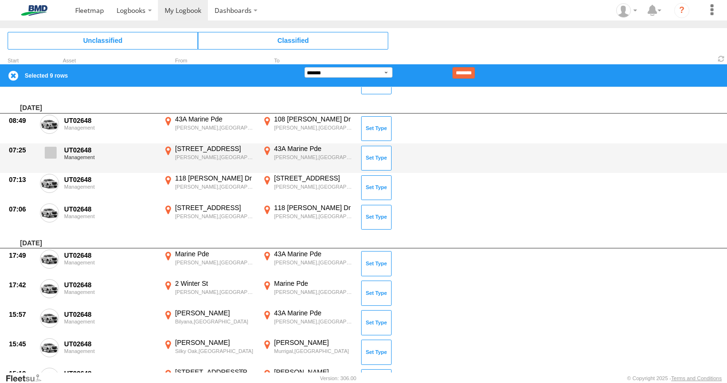
click at [57, 144] on label at bounding box center [49, 155] width 19 height 22
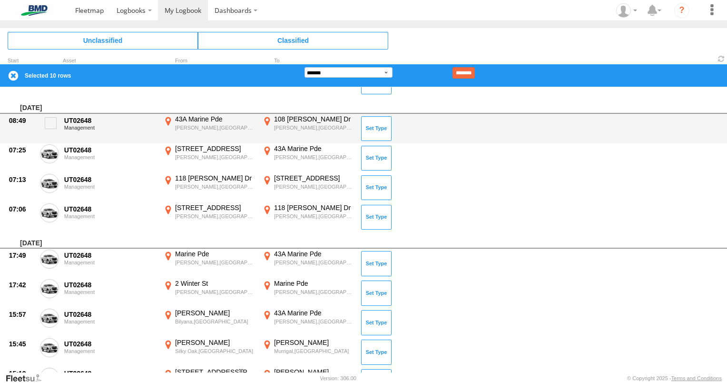
drag, startPoint x: 49, startPoint y: 124, endPoint x: 64, endPoint y: 118, distance: 15.6
click at [49, 124] on span at bounding box center [51, 123] width 12 height 12
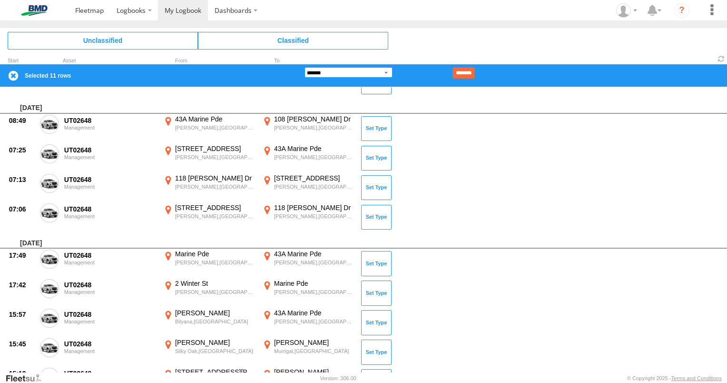
click at [387, 71] on select "**********" at bounding box center [349, 72] width 88 height 10
click at [305, 67] on select "**********" at bounding box center [349, 72] width 88 height 10
click at [471, 73] on input "********" at bounding box center [464, 72] width 22 height 11
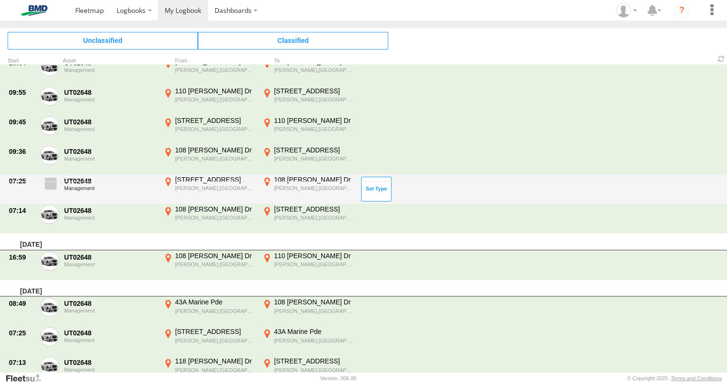
scroll to position [72, 0]
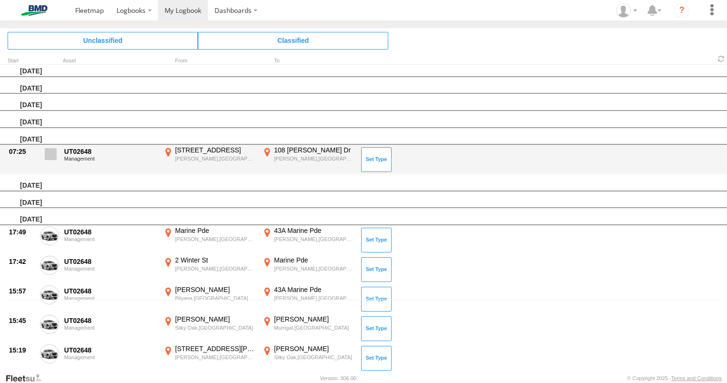
click at [52, 152] on span at bounding box center [51, 154] width 12 height 12
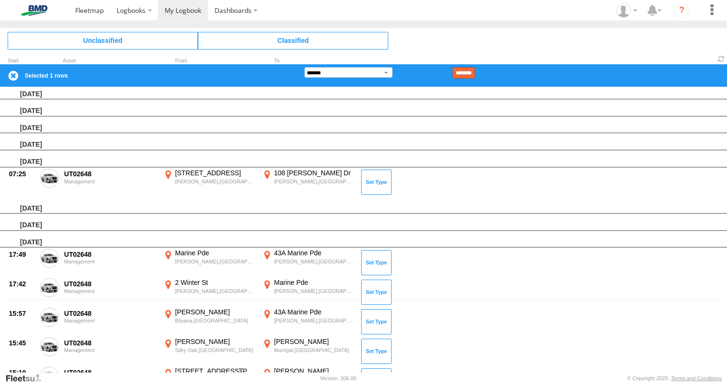
click at [475, 72] on input "********" at bounding box center [464, 72] width 22 height 11
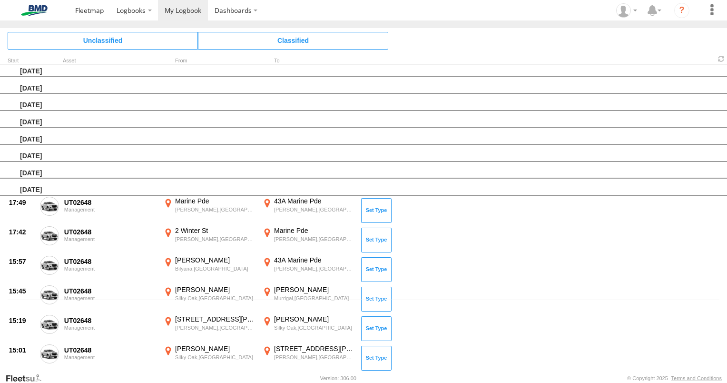
drag, startPoint x: 47, startPoint y: 200, endPoint x: 50, endPoint y: 209, distance: 10.1
click at [0, 0] on span at bounding box center [0, 0] width 0 height 0
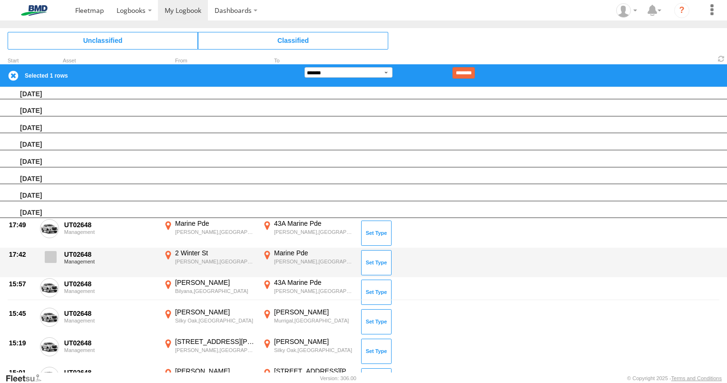
click at [50, 252] on span at bounding box center [51, 257] width 12 height 12
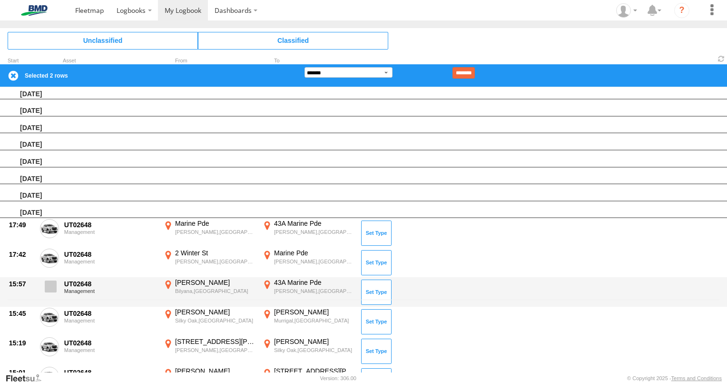
click at [55, 281] on span at bounding box center [51, 286] width 12 height 12
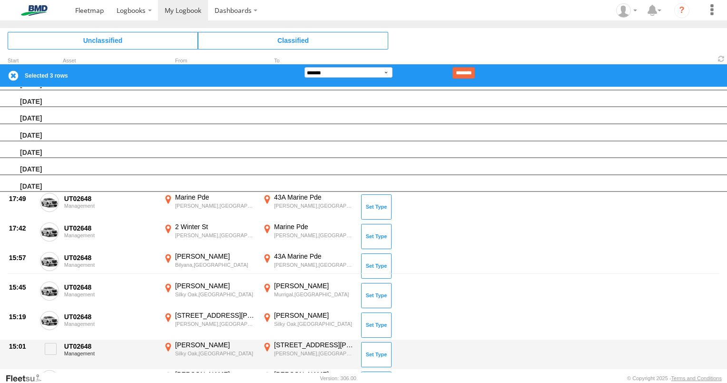
scroll to position [167, 0]
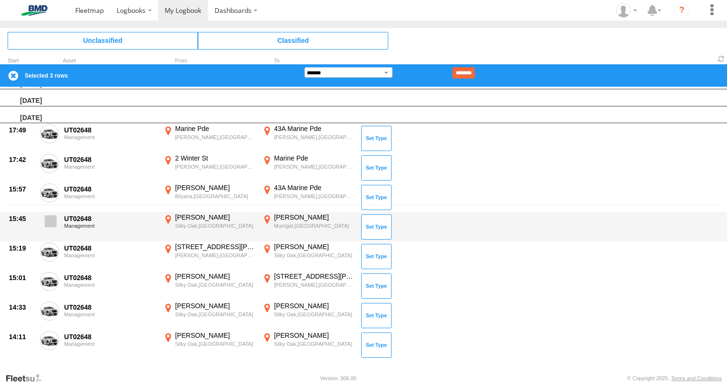
click at [53, 219] on span at bounding box center [51, 221] width 12 height 12
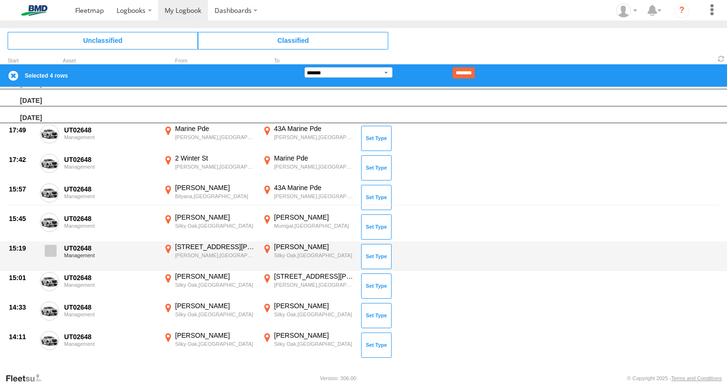
click at [56, 249] on span at bounding box center [51, 251] width 12 height 12
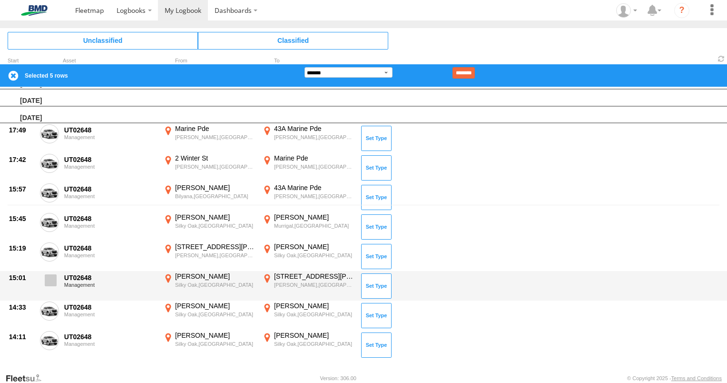
click at [57, 273] on label at bounding box center [49, 283] width 19 height 22
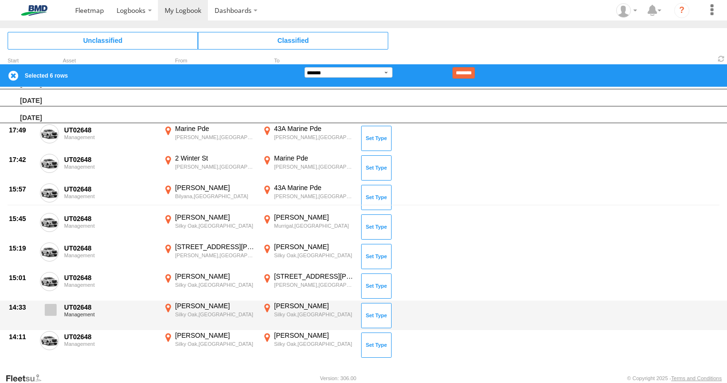
drag, startPoint x: 57, startPoint y: 301, endPoint x: 57, endPoint y: 314, distance: 13.3
click at [57, 301] on label at bounding box center [49, 312] width 19 height 22
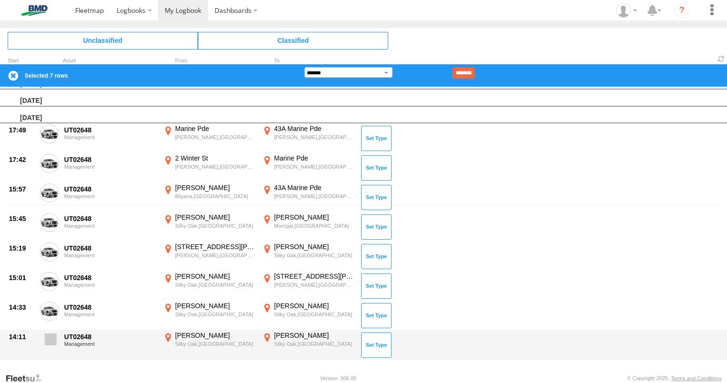
click at [56, 334] on span at bounding box center [51, 339] width 12 height 12
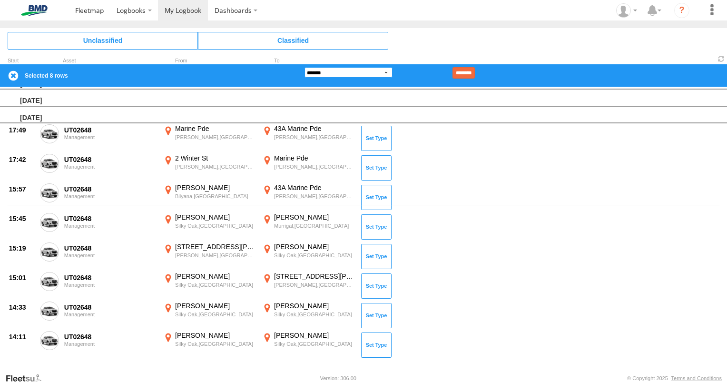
click at [386, 72] on select "**********" at bounding box center [349, 72] width 88 height 10
select select "**"
click at [305, 67] on select "**********" at bounding box center [349, 72] width 88 height 10
click at [473, 71] on input "********" at bounding box center [464, 72] width 22 height 11
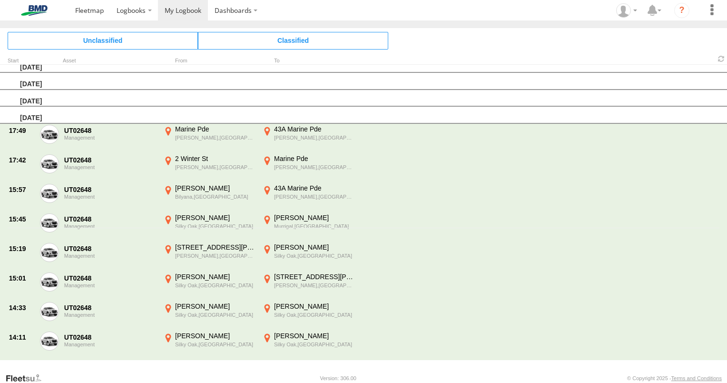
scroll to position [0, 0]
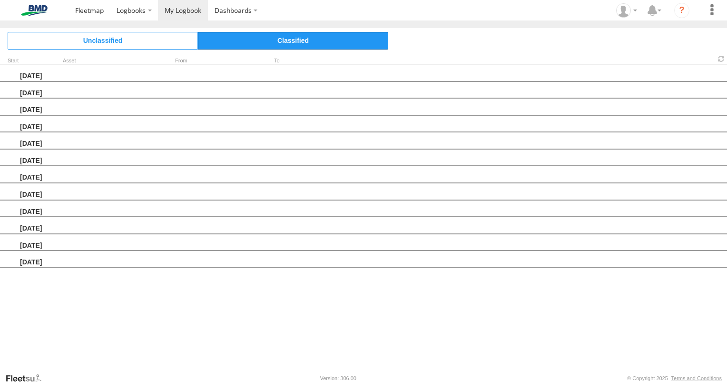
click at [297, 44] on span "Classified" at bounding box center [293, 40] width 190 height 17
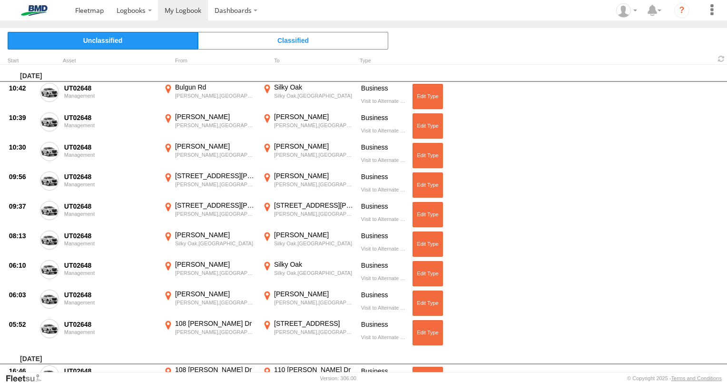
click at [118, 42] on span "Unclassified" at bounding box center [103, 40] width 190 height 17
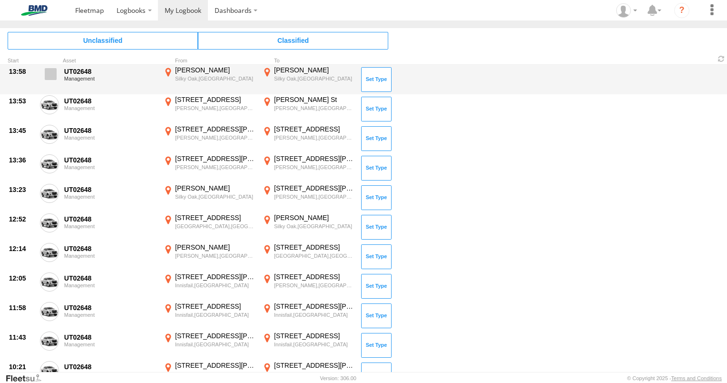
click at [52, 73] on span at bounding box center [51, 74] width 12 height 12
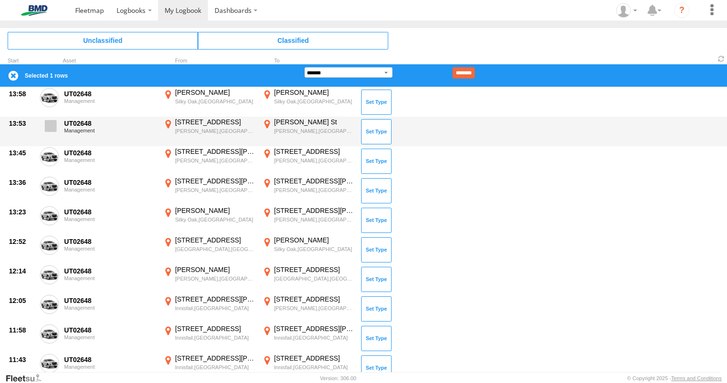
click at [51, 125] on span at bounding box center [51, 126] width 12 height 12
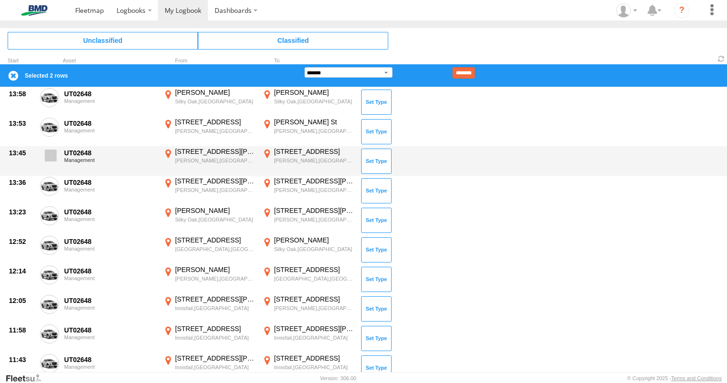
click at [42, 162] on label at bounding box center [49, 158] width 19 height 22
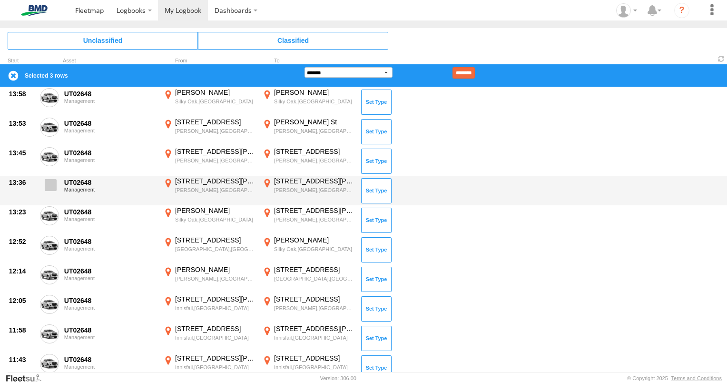
click at [49, 198] on div "13:36 UT02648 Management [STREET_ADDRESS][PERSON_NAME][PERSON_NAME] 145.92567 […" at bounding box center [363, 191] width 727 height 30
drag, startPoint x: 49, startPoint y: 181, endPoint x: 49, endPoint y: 187, distance: 5.3
click at [49, 184] on span at bounding box center [51, 185] width 12 height 12
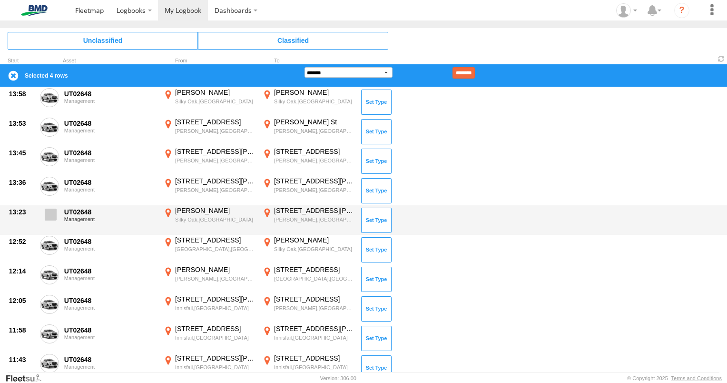
click at [49, 212] on span at bounding box center [51, 214] width 12 height 12
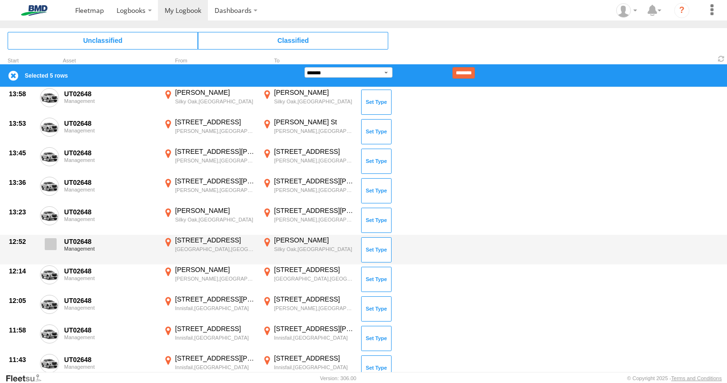
click at [52, 242] on span at bounding box center [51, 244] width 12 height 12
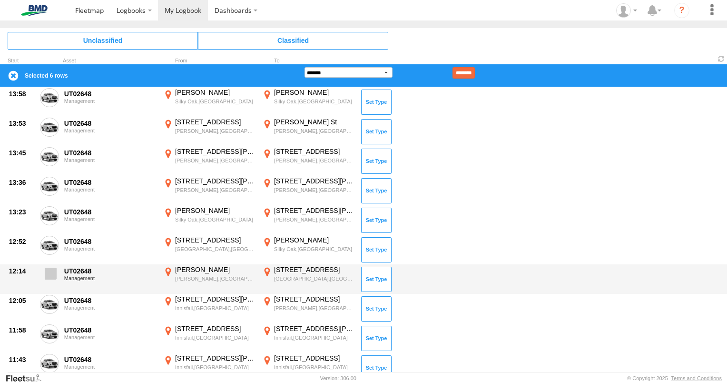
click at [53, 271] on span at bounding box center [51, 273] width 12 height 12
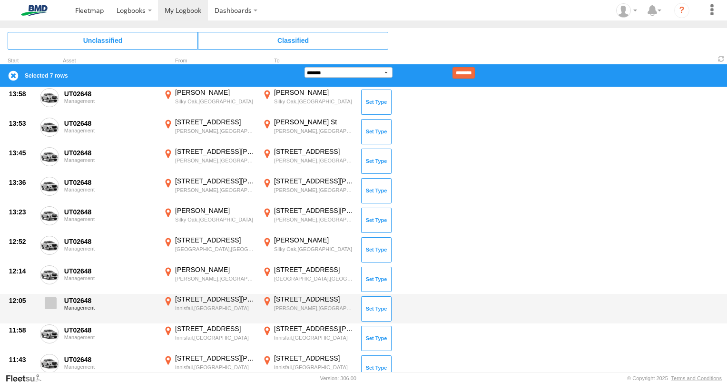
drag, startPoint x: 52, startPoint y: 301, endPoint x: 56, endPoint y: 297, distance: 6.1
click at [55, 300] on span at bounding box center [51, 303] width 12 height 12
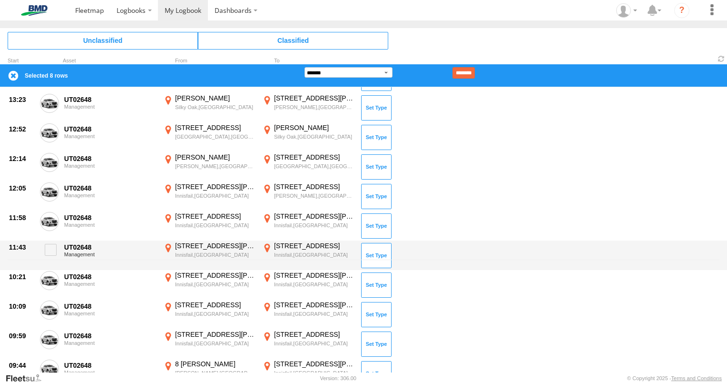
scroll to position [143, 0]
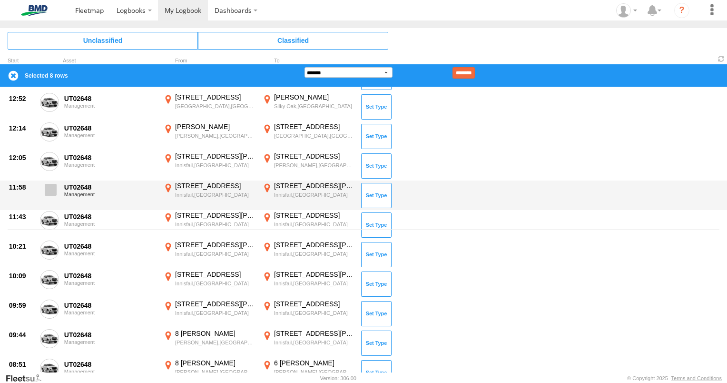
click at [52, 185] on span at bounding box center [51, 190] width 12 height 12
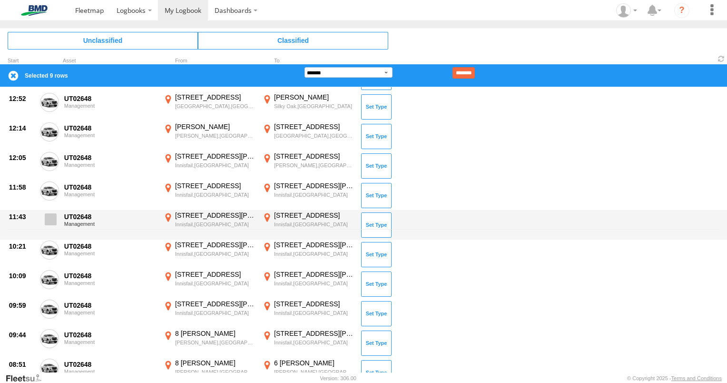
drag, startPoint x: 53, startPoint y: 215, endPoint x: 52, endPoint y: 230, distance: 15.7
click at [53, 214] on span at bounding box center [51, 219] width 12 height 12
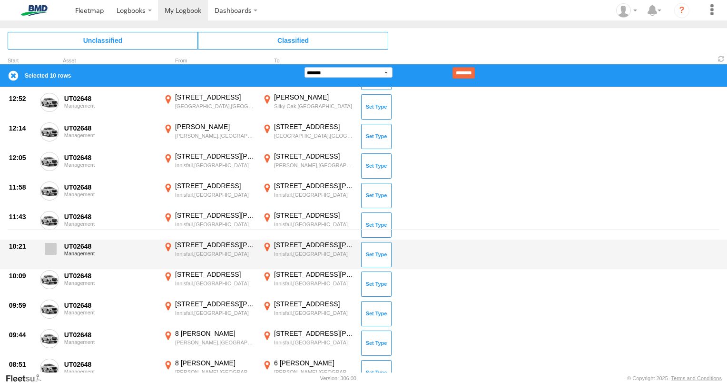
click at [56, 251] on span at bounding box center [51, 249] width 12 height 12
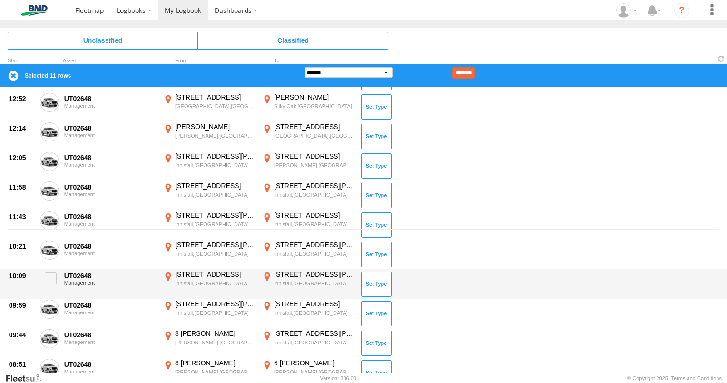
click at [61, 274] on div "10:09 UT02648 Management [STREET_ADDRESS] 146.02634 [STREET_ADDRESS][PERSON_NAM…" at bounding box center [363, 284] width 727 height 30
click at [56, 279] on span at bounding box center [51, 278] width 12 height 12
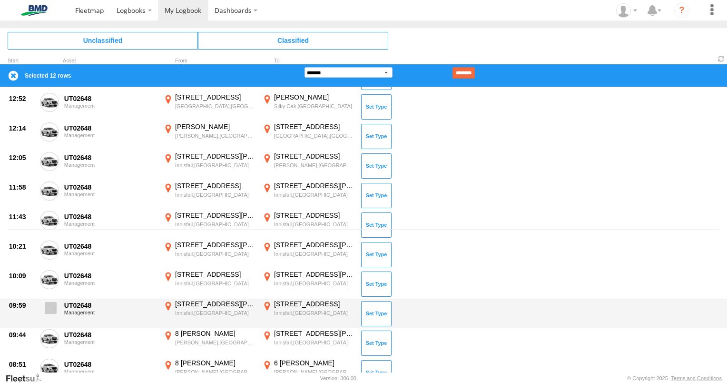
click at [42, 311] on label at bounding box center [49, 310] width 19 height 22
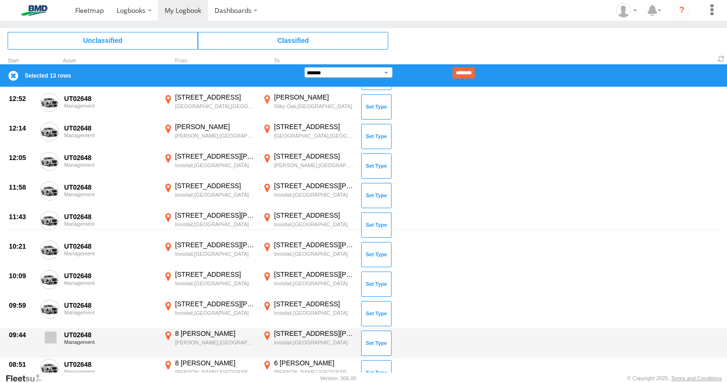
click at [53, 334] on span at bounding box center [51, 337] width 12 height 12
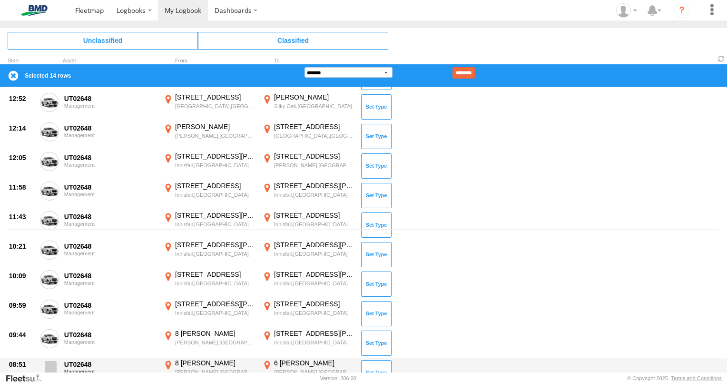
drag, startPoint x: 49, startPoint y: 362, endPoint x: 54, endPoint y: 359, distance: 6.4
click at [49, 361] on span at bounding box center [51, 367] width 12 height 12
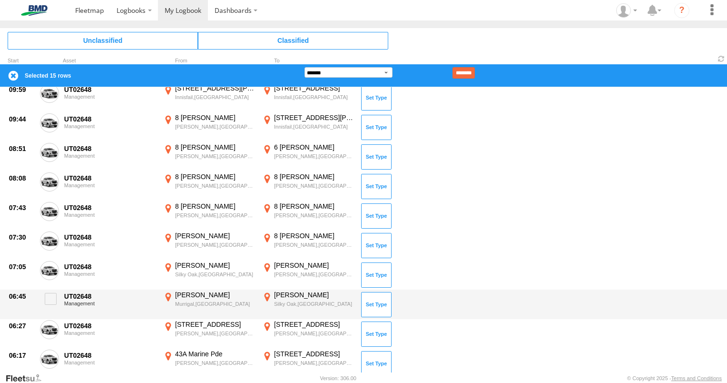
scroll to position [381, 0]
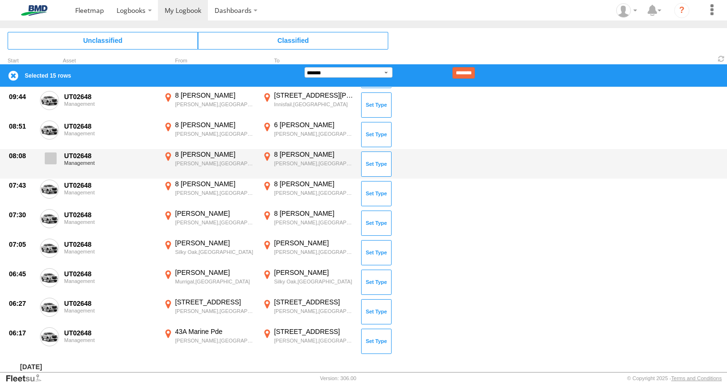
click at [53, 158] on span at bounding box center [51, 158] width 12 height 12
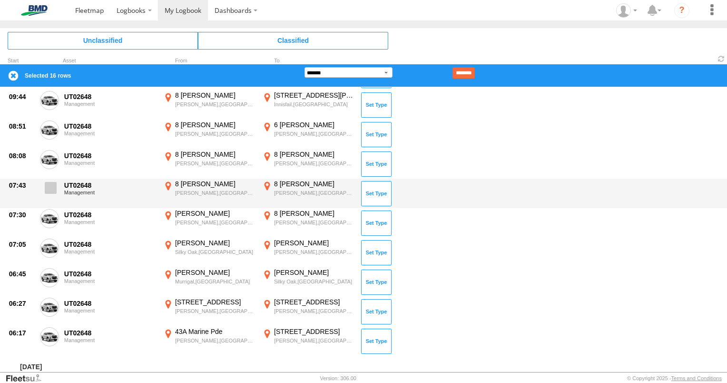
click at [48, 186] on span at bounding box center [51, 188] width 12 height 12
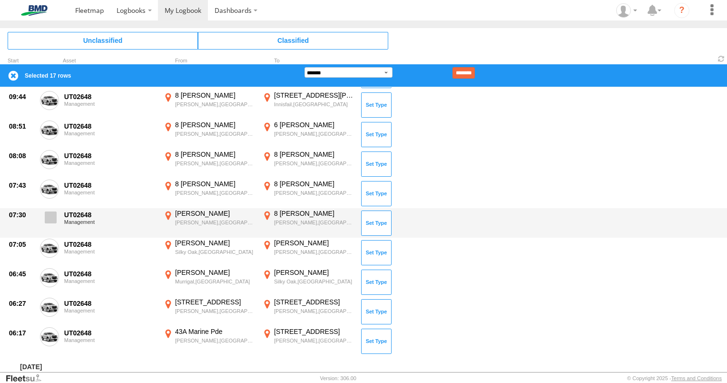
click at [50, 217] on span at bounding box center [51, 217] width 12 height 12
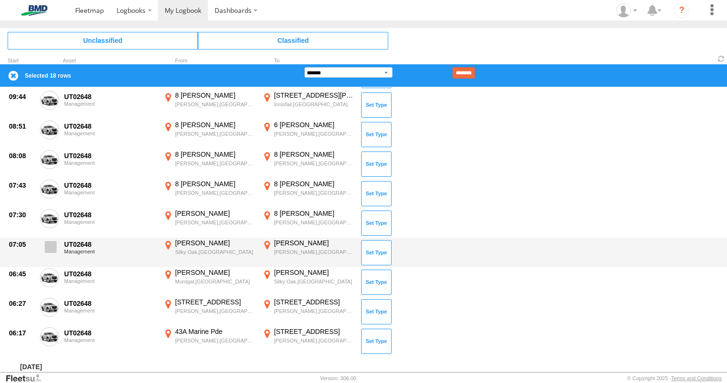
click at [55, 249] on span at bounding box center [51, 247] width 12 height 12
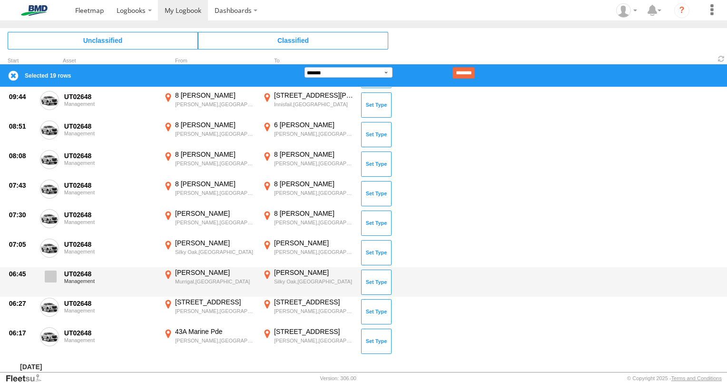
click at [55, 276] on span at bounding box center [51, 276] width 12 height 12
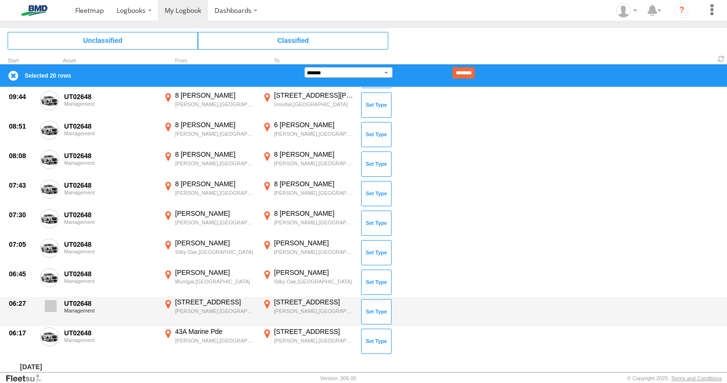
click at [48, 305] on span at bounding box center [51, 306] width 12 height 12
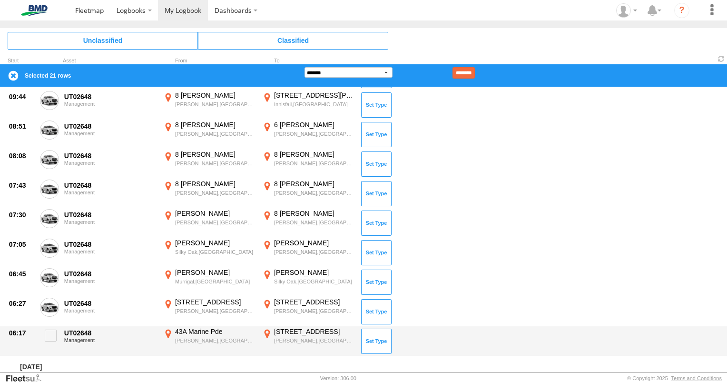
drag, startPoint x: 49, startPoint y: 334, endPoint x: 60, endPoint y: 326, distance: 13.3
click at [49, 334] on span at bounding box center [51, 335] width 12 height 12
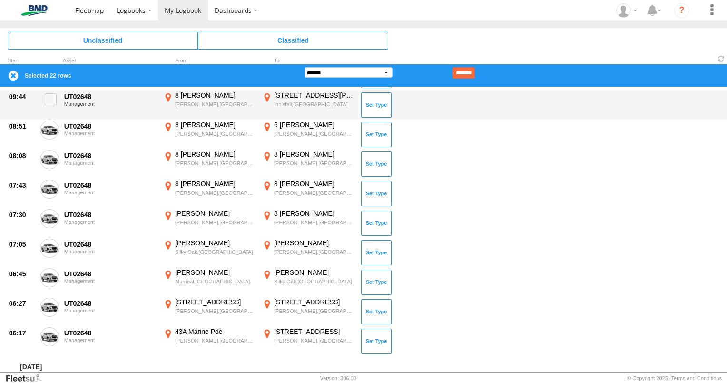
click at [470, 72] on input "********" at bounding box center [464, 72] width 22 height 11
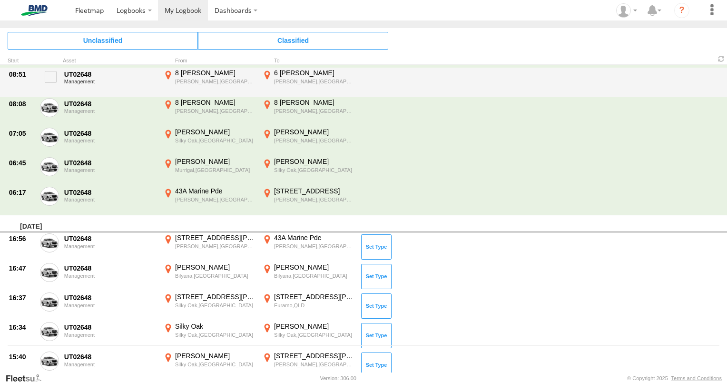
scroll to position [0, 0]
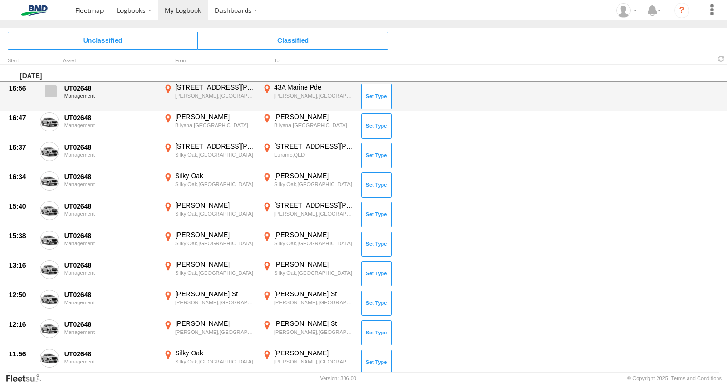
click at [53, 90] on span at bounding box center [51, 91] width 12 height 12
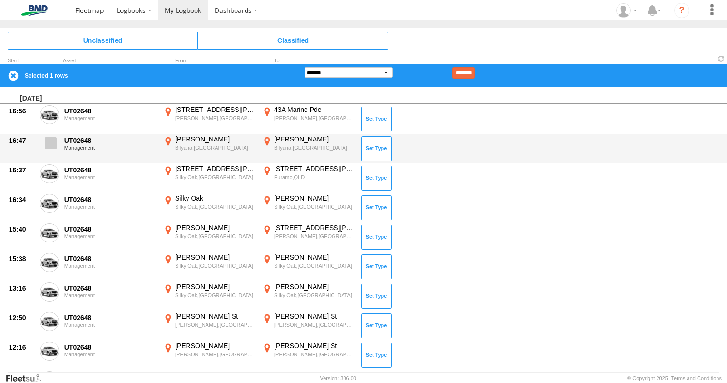
click at [49, 147] on span at bounding box center [51, 143] width 12 height 12
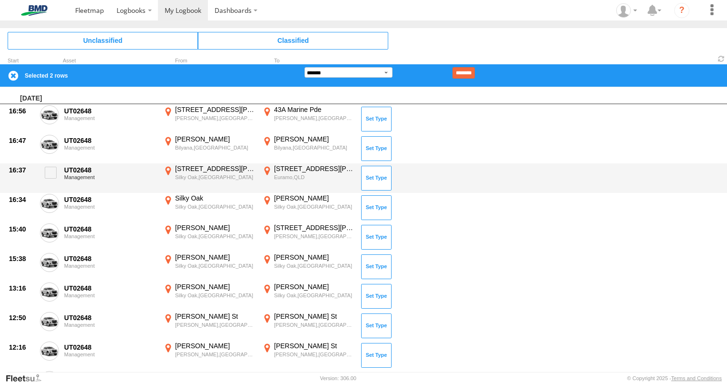
drag, startPoint x: 49, startPoint y: 179, endPoint x: 46, endPoint y: 188, distance: 10.1
click at [48, 183] on label at bounding box center [49, 175] width 19 height 22
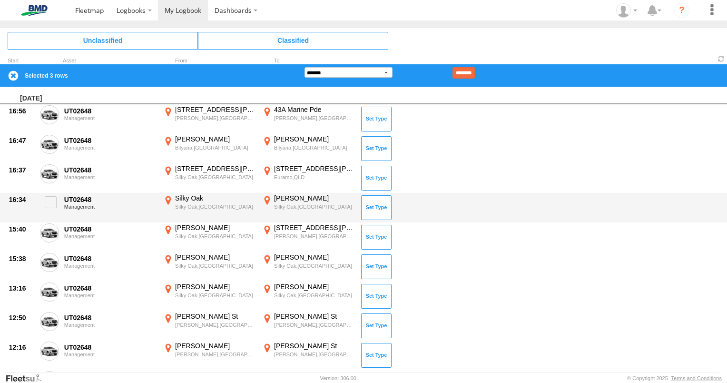
drag, startPoint x: 45, startPoint y: 208, endPoint x: 48, endPoint y: 219, distance: 11.8
click at [45, 208] on label at bounding box center [49, 205] width 19 height 22
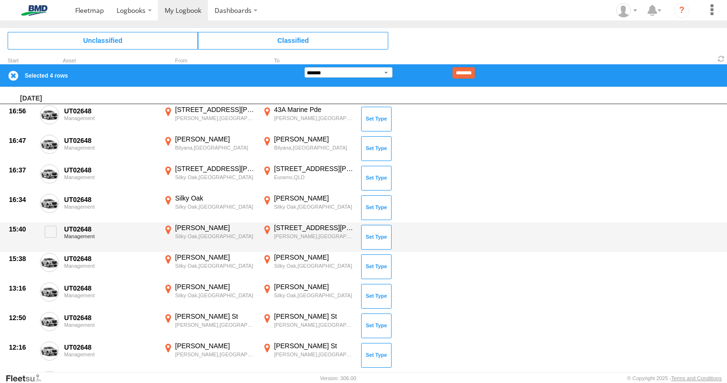
drag, startPoint x: 49, startPoint y: 229, endPoint x: 47, endPoint y: 247, distance: 18.3
click at [49, 236] on span at bounding box center [51, 232] width 12 height 12
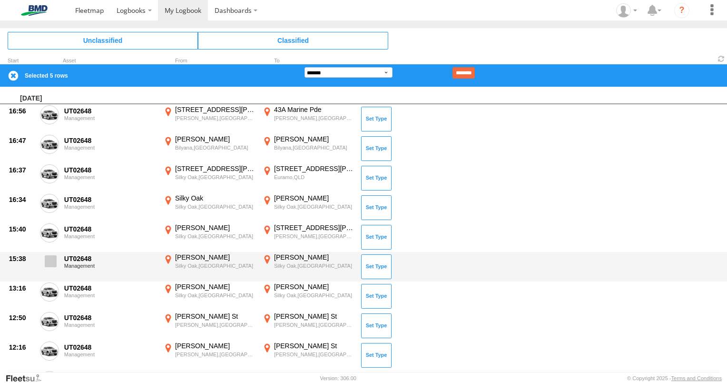
drag, startPoint x: 48, startPoint y: 257, endPoint x: 49, endPoint y: 268, distance: 11.6
click at [48, 259] on span at bounding box center [51, 261] width 12 height 12
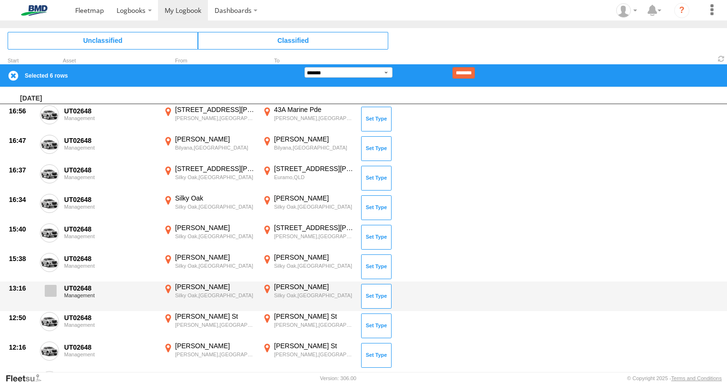
drag, startPoint x: 49, startPoint y: 287, endPoint x: 48, endPoint y: 298, distance: 10.6
click at [48, 289] on span at bounding box center [51, 291] width 12 height 12
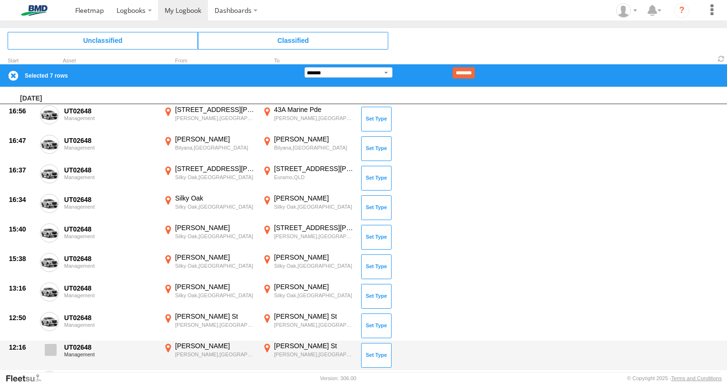
drag, startPoint x: 54, startPoint y: 321, endPoint x: 53, endPoint y: 344, distance: 22.4
click at [52, 327] on label at bounding box center [49, 323] width 19 height 22
click at [50, 352] on span at bounding box center [51, 350] width 12 height 12
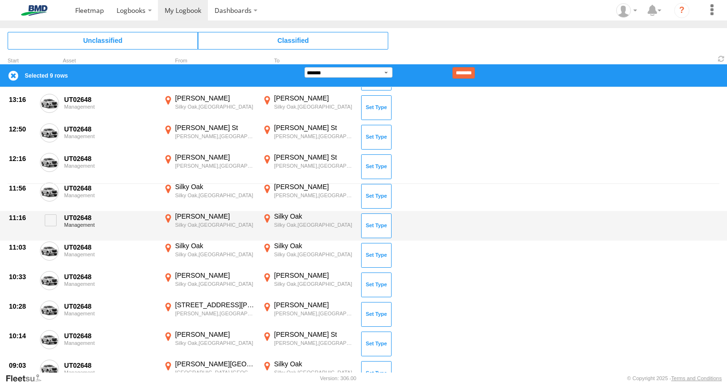
scroll to position [190, 0]
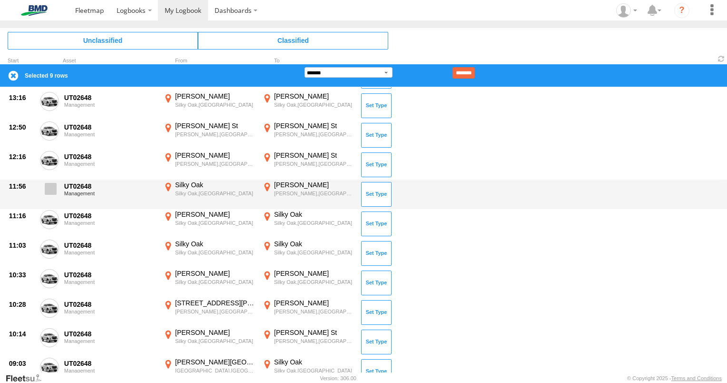
click at [55, 192] on span at bounding box center [51, 189] width 12 height 12
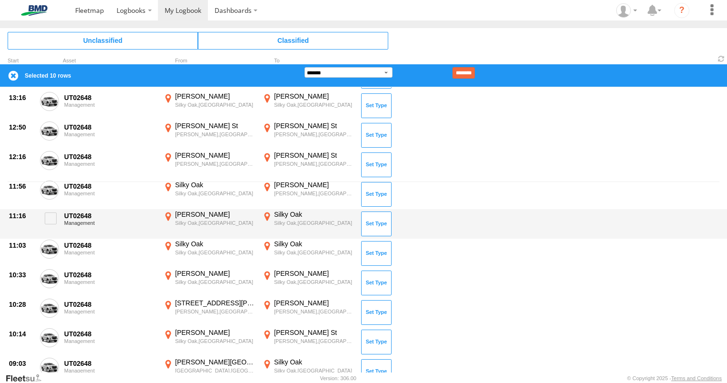
drag, startPoint x: 57, startPoint y: 220, endPoint x: 54, endPoint y: 234, distance: 14.7
click at [57, 221] on label at bounding box center [49, 221] width 19 height 22
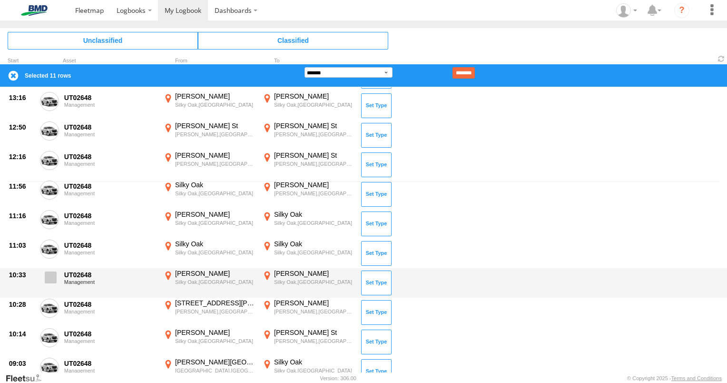
drag, startPoint x: 51, startPoint y: 247, endPoint x: 52, endPoint y: 274, distance: 27.6
click at [0, 0] on span at bounding box center [0, 0] width 0 height 0
drag, startPoint x: 52, startPoint y: 275, endPoint x: 49, endPoint y: 294, distance: 19.8
click at [52, 281] on span at bounding box center [51, 277] width 12 height 12
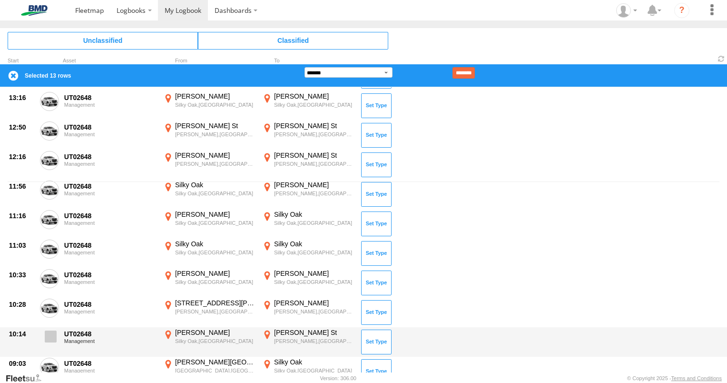
drag, startPoint x: 49, startPoint y: 300, endPoint x: 52, endPoint y: 328, distance: 27.7
click at [0, 0] on span at bounding box center [0, 0] width 0 height 0
drag, startPoint x: 50, startPoint y: 330, endPoint x: 56, endPoint y: 350, distance: 20.3
click at [49, 335] on span at bounding box center [51, 336] width 12 height 12
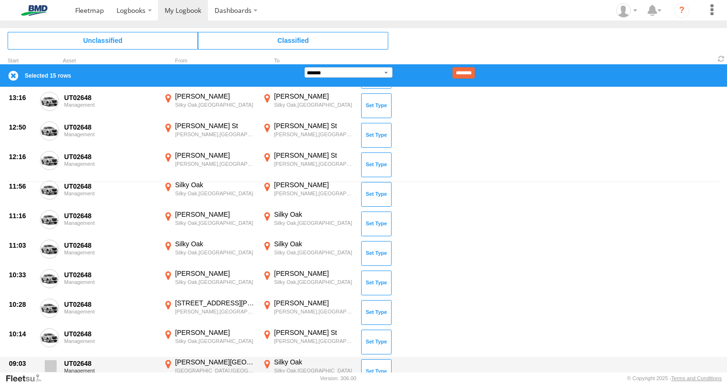
click at [51, 360] on span at bounding box center [51, 366] width 12 height 12
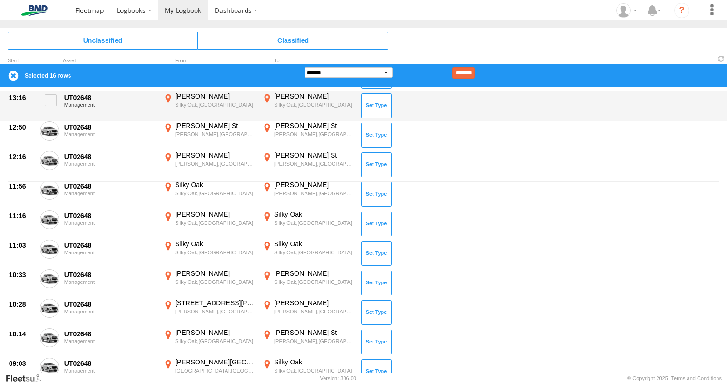
click at [467, 71] on input "********" at bounding box center [464, 72] width 22 height 11
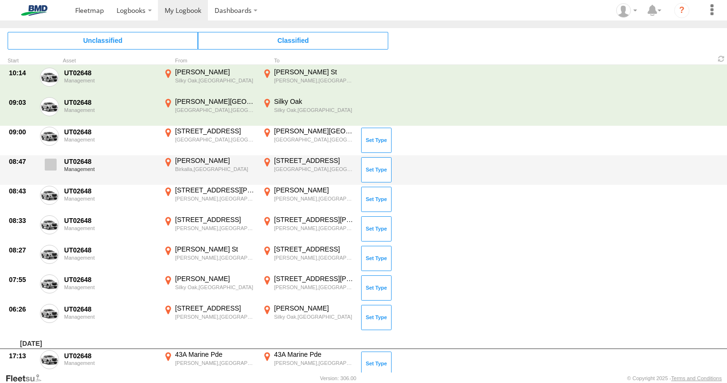
scroll to position [0, 0]
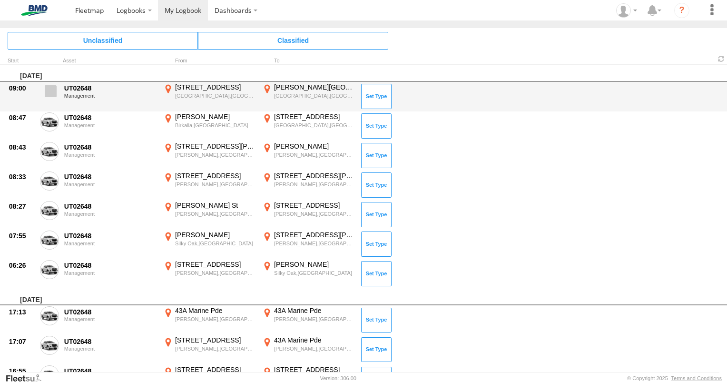
drag, startPoint x: 51, startPoint y: 87, endPoint x: 65, endPoint y: 122, distance: 37.8
click at [52, 88] on span at bounding box center [51, 91] width 12 height 12
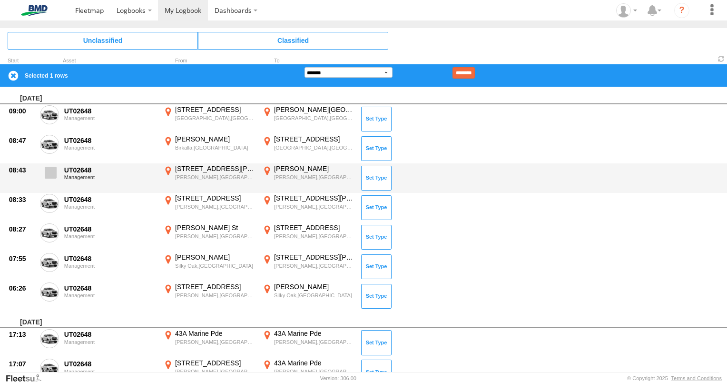
drag, startPoint x: 51, startPoint y: 143, endPoint x: 53, endPoint y: 169, distance: 26.2
click at [52, 149] on label at bounding box center [49, 146] width 19 height 22
drag, startPoint x: 50, startPoint y: 173, endPoint x: 46, endPoint y: 196, distance: 23.2
click at [48, 182] on label at bounding box center [49, 175] width 19 height 22
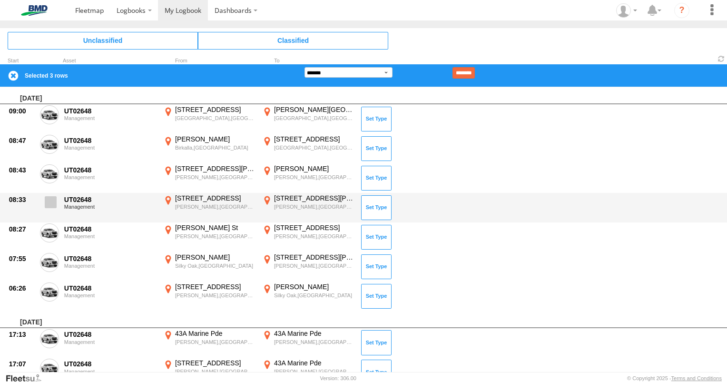
drag, startPoint x: 47, startPoint y: 198, endPoint x: 47, endPoint y: 207, distance: 9.0
click at [47, 205] on span at bounding box center [51, 202] width 12 height 12
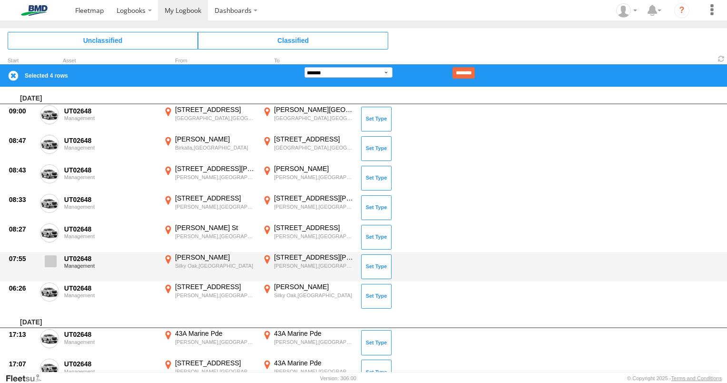
drag, startPoint x: 52, startPoint y: 232, endPoint x: 50, endPoint y: 257, distance: 25.3
click at [0, 0] on span at bounding box center [0, 0] width 0 height 0
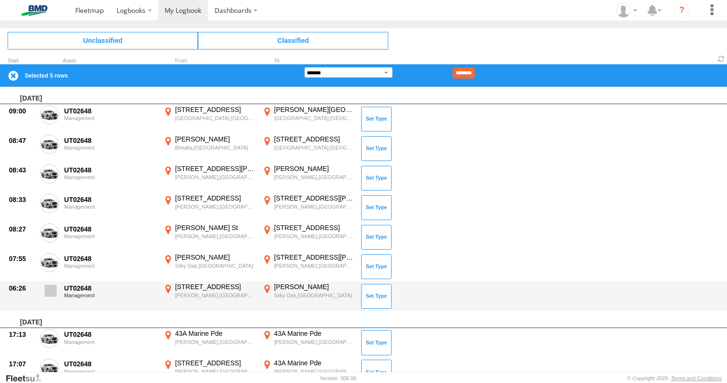
drag, startPoint x: 49, startPoint y: 267, endPoint x: 46, endPoint y: 290, distance: 23.2
click at [49, 272] on label at bounding box center [49, 264] width 19 height 22
click at [53, 291] on span at bounding box center [51, 291] width 12 height 12
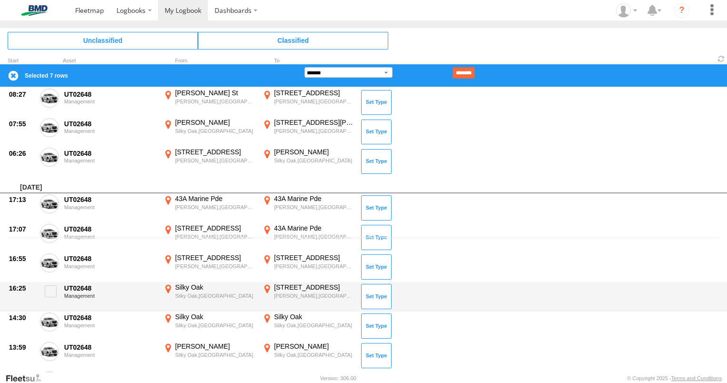
scroll to position [143, 0]
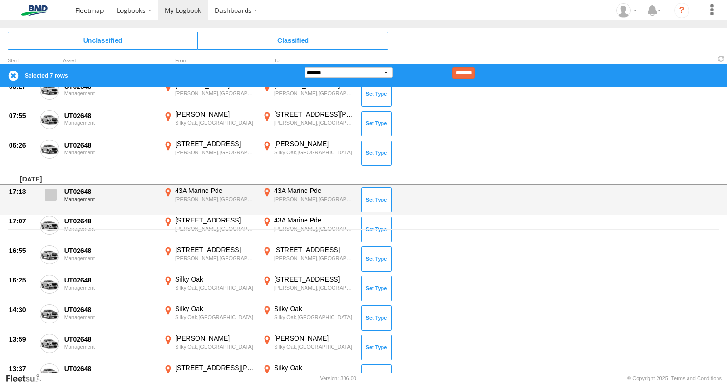
click at [53, 192] on span at bounding box center [51, 194] width 12 height 12
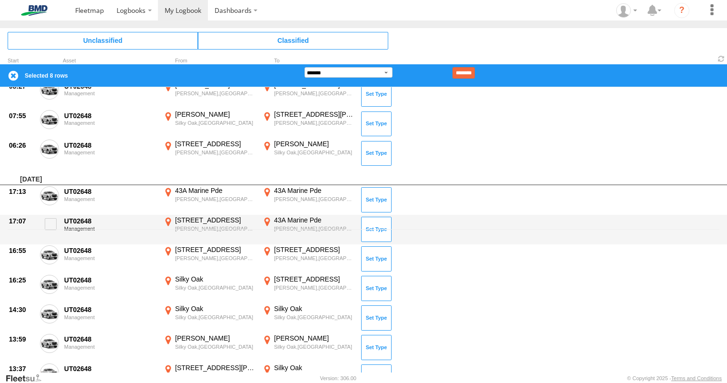
drag, startPoint x: 54, startPoint y: 213, endPoint x: 58, endPoint y: 239, distance: 26.1
click at [54, 218] on div "17:07 UT02648 Management [STREET_ADDRESS][PERSON_NAME] 146.01851 [STREET_ADDRES…" at bounding box center [363, 230] width 727 height 30
drag, startPoint x: 50, startPoint y: 221, endPoint x: 49, endPoint y: 238, distance: 17.2
click at [50, 223] on span at bounding box center [51, 224] width 12 height 12
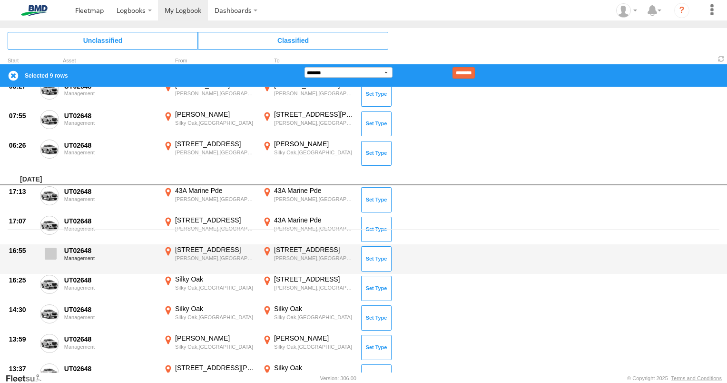
click at [49, 254] on span at bounding box center [51, 253] width 12 height 12
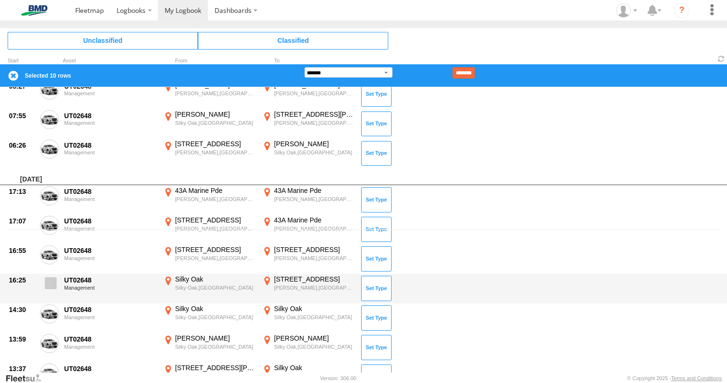
click at [50, 277] on div "16:25 UT02648 Management Silky Oak Silky Oak,QLD -17.95694 145.93262 [STREET_AD…" at bounding box center [363, 289] width 727 height 30
click at [49, 285] on span at bounding box center [51, 283] width 12 height 12
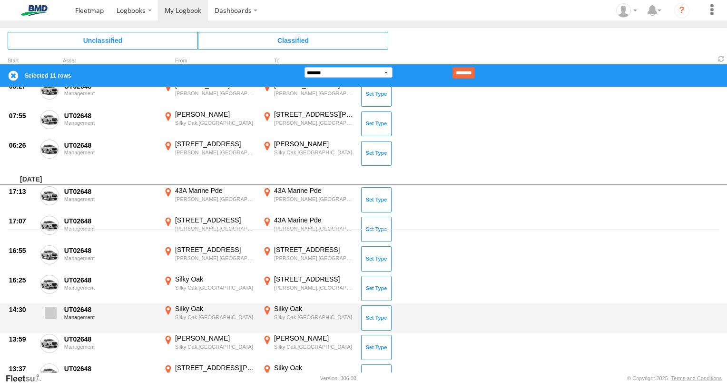
click at [53, 312] on span at bounding box center [51, 313] width 12 height 12
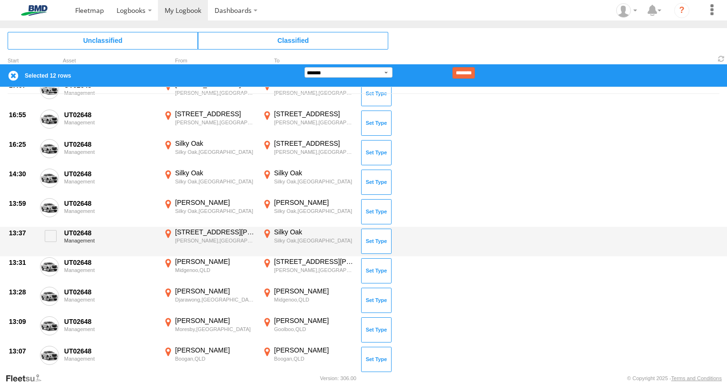
scroll to position [286, 0]
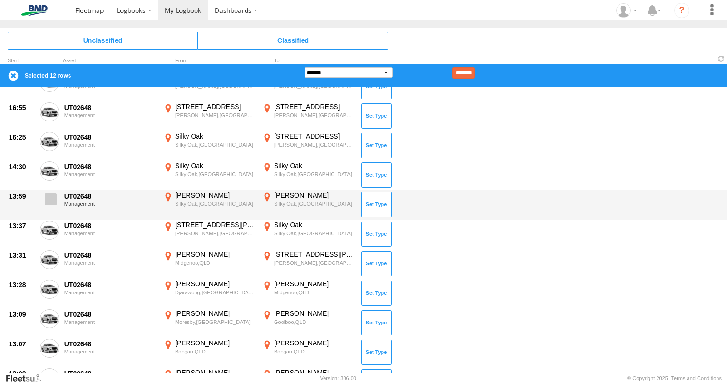
click at [49, 196] on span at bounding box center [51, 199] width 12 height 12
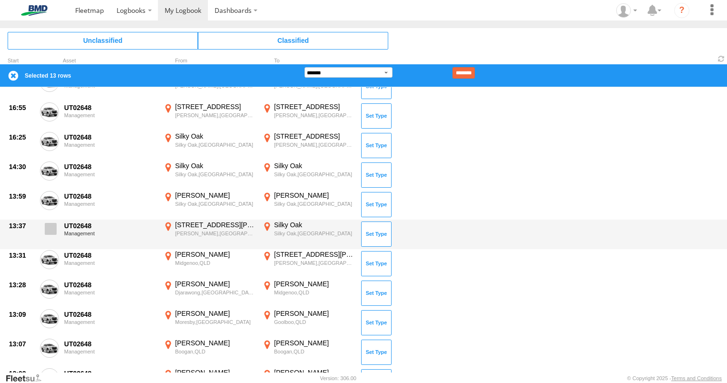
click at [48, 230] on span at bounding box center [51, 229] width 12 height 12
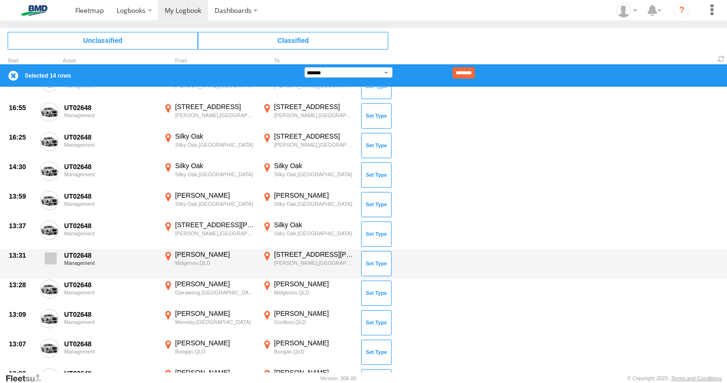
drag, startPoint x: 52, startPoint y: 254, endPoint x: 53, endPoint y: 268, distance: 14.8
click at [53, 254] on span at bounding box center [51, 258] width 12 height 12
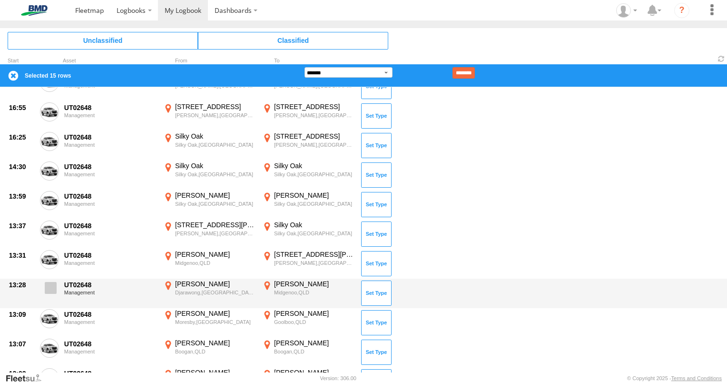
click at [51, 289] on span at bounding box center [51, 288] width 12 height 12
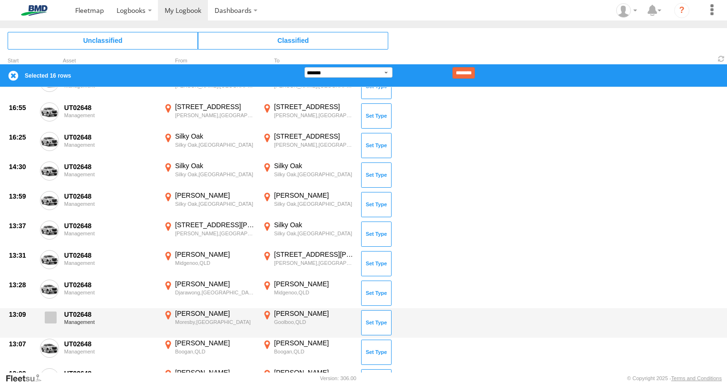
drag, startPoint x: 48, startPoint y: 320, endPoint x: 48, endPoint y: 315, distance: 4.8
click at [48, 318] on span at bounding box center [51, 317] width 12 height 12
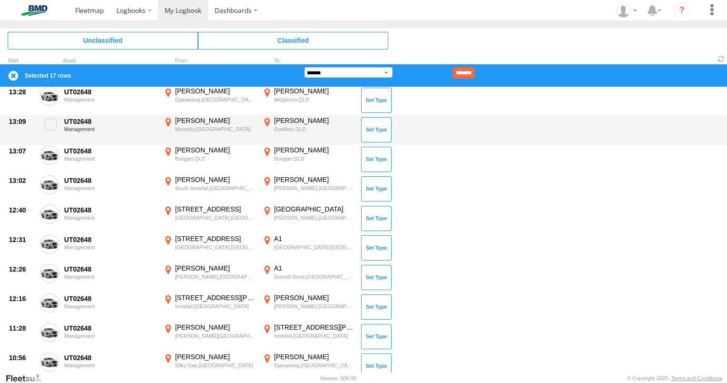
scroll to position [428, 0]
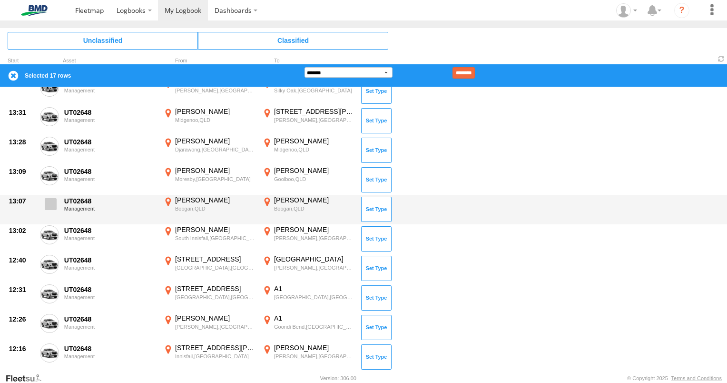
drag, startPoint x: 52, startPoint y: 201, endPoint x: 52, endPoint y: 208, distance: 6.2
click at [52, 206] on span at bounding box center [51, 204] width 12 height 12
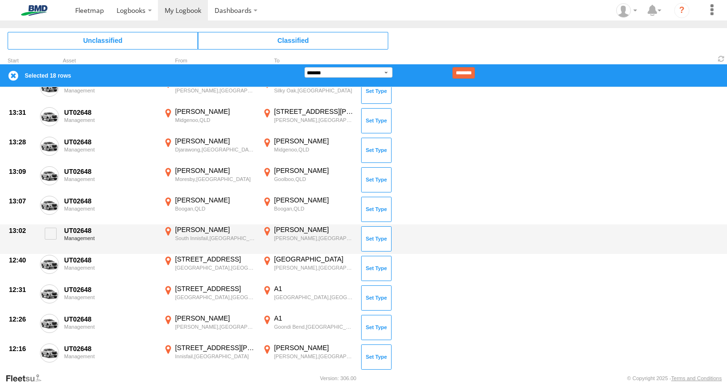
drag, startPoint x: 52, startPoint y: 232, endPoint x: 51, endPoint y: 251, distance: 18.6
click at [51, 238] on span at bounding box center [51, 234] width 12 height 12
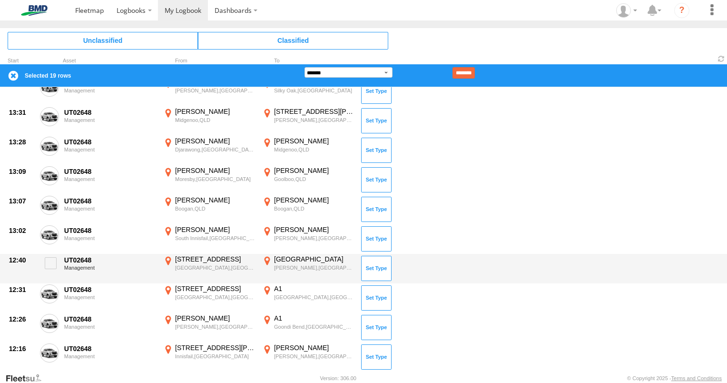
drag, startPoint x: 48, startPoint y: 267, endPoint x: 46, endPoint y: 278, distance: 10.6
click at [48, 270] on label at bounding box center [49, 266] width 19 height 22
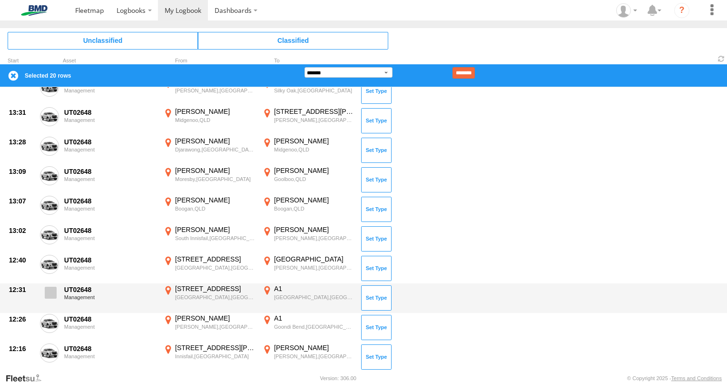
click at [51, 294] on span at bounding box center [51, 293] width 12 height 12
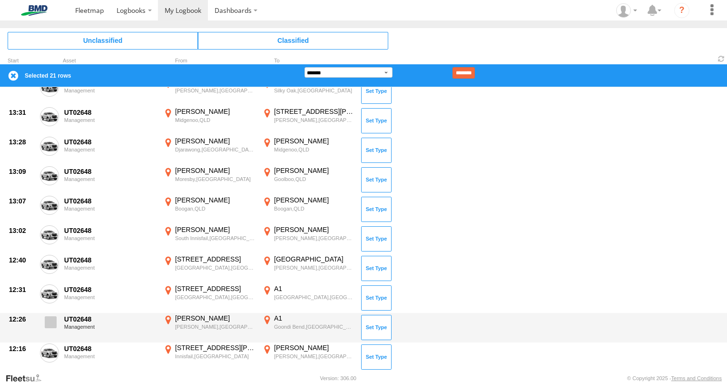
click at [52, 321] on span at bounding box center [51, 322] width 12 height 12
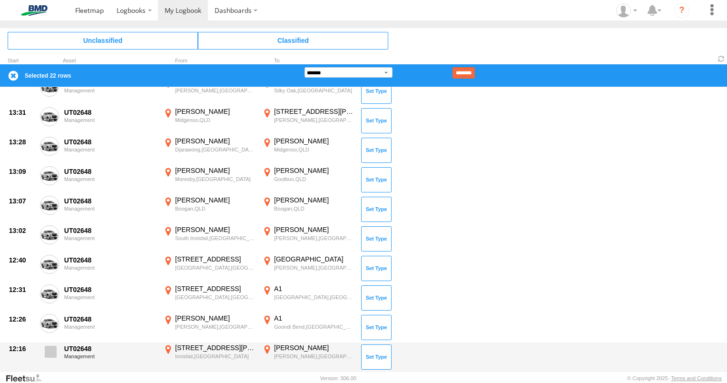
click at [54, 347] on span at bounding box center [51, 352] width 12 height 12
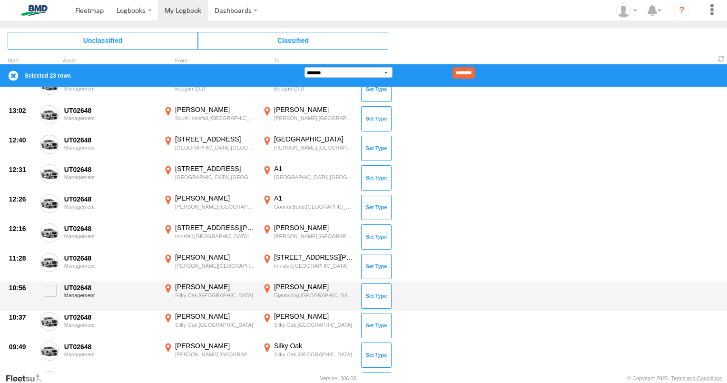
scroll to position [571, 0]
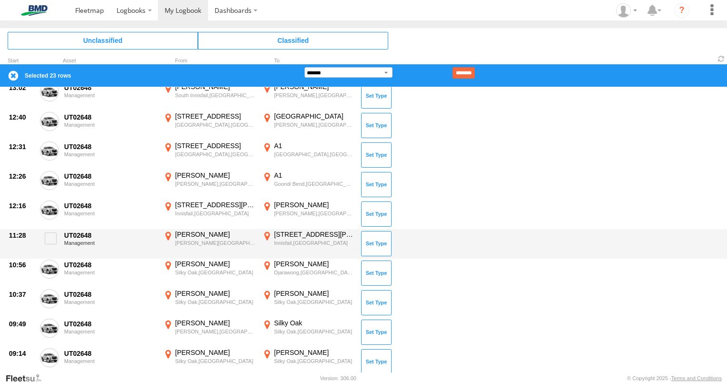
drag, startPoint x: 53, startPoint y: 235, endPoint x: 49, endPoint y: 255, distance: 20.0
click at [53, 236] on span at bounding box center [51, 238] width 12 height 12
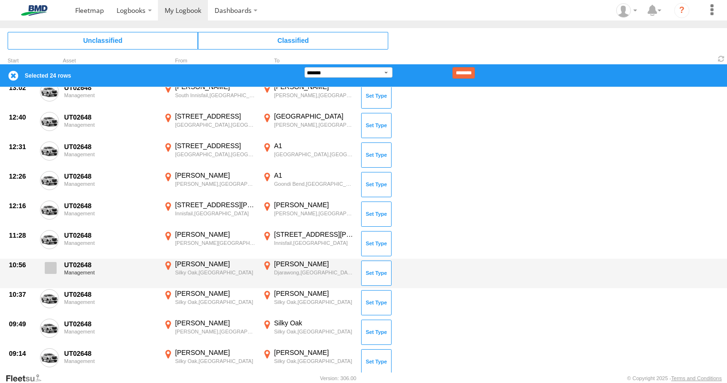
drag, startPoint x: 49, startPoint y: 260, endPoint x: 54, endPoint y: 283, distance: 23.3
click at [49, 263] on label at bounding box center [49, 270] width 19 height 22
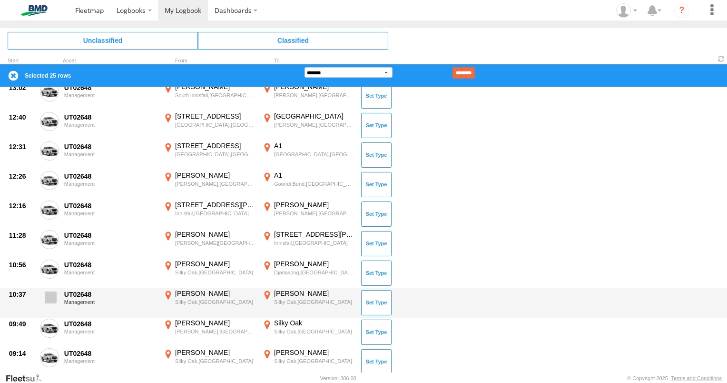
drag, startPoint x: 53, startPoint y: 297, endPoint x: 53, endPoint y: 302, distance: 5.3
click at [53, 298] on span at bounding box center [51, 297] width 12 height 12
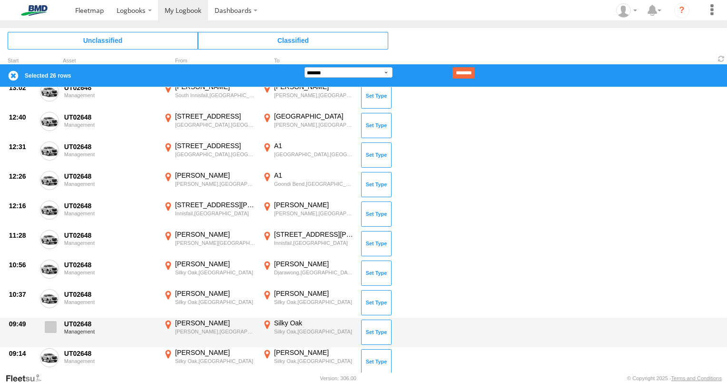
drag, startPoint x: 52, startPoint y: 324, endPoint x: 52, endPoint y: 331, distance: 7.6
click at [52, 324] on span at bounding box center [51, 327] width 12 height 12
drag, startPoint x: 50, startPoint y: 350, endPoint x: 53, endPoint y: 344, distance: 7.4
click at [49, 348] on label at bounding box center [49, 359] width 19 height 22
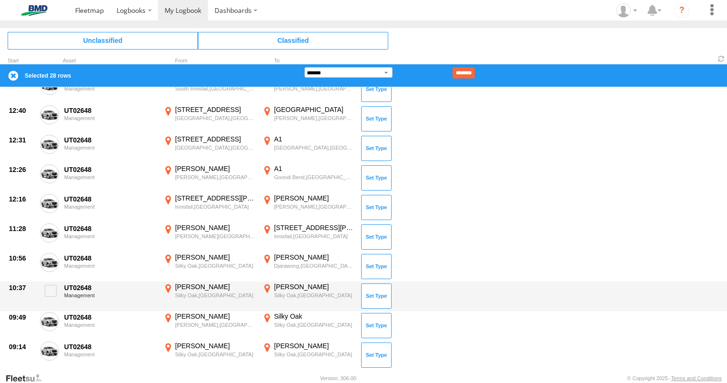
scroll to position [590, 0]
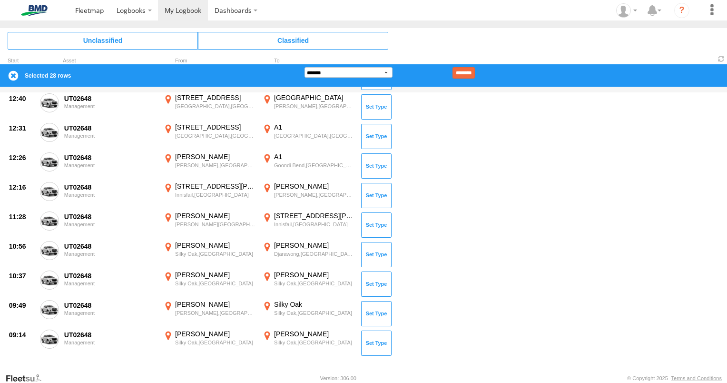
click at [475, 73] on input "********" at bounding box center [464, 72] width 22 height 11
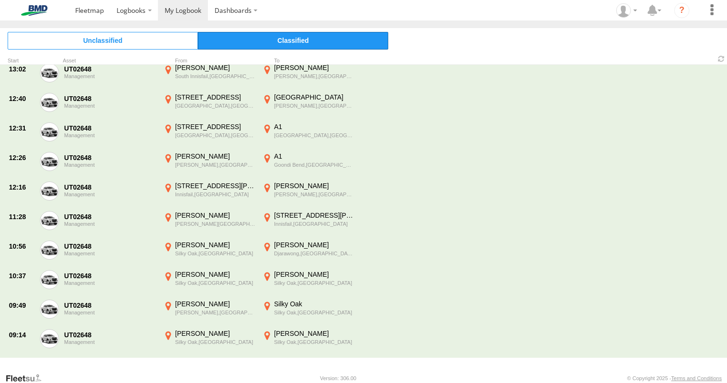
scroll to position [0, 0]
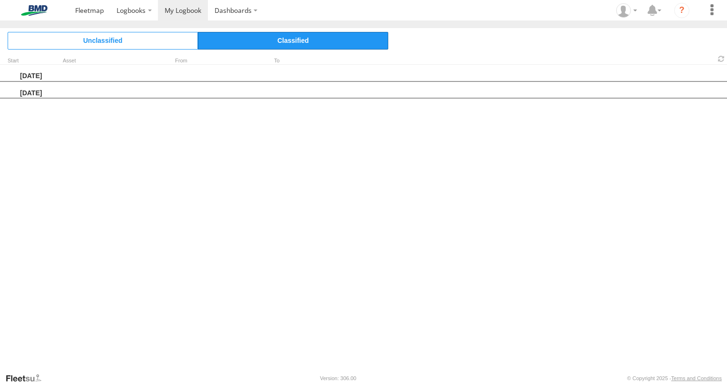
click at [297, 39] on span "Classified" at bounding box center [293, 40] width 190 height 17
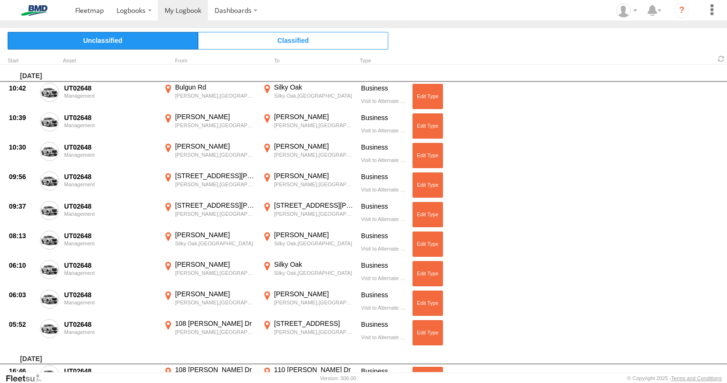
click at [107, 38] on span "Unclassified" at bounding box center [103, 40] width 190 height 17
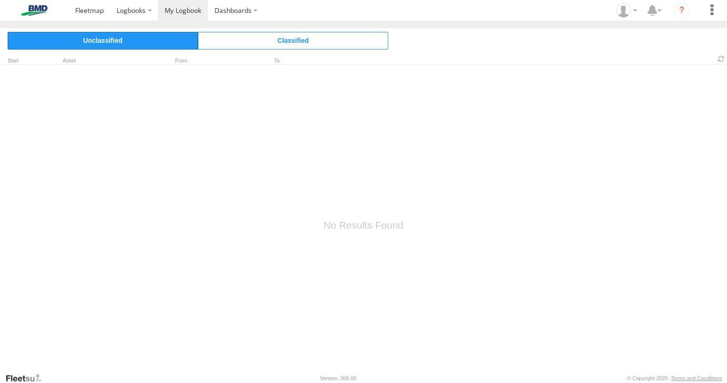
click at [108, 42] on span "Unclassified" at bounding box center [103, 40] width 190 height 17
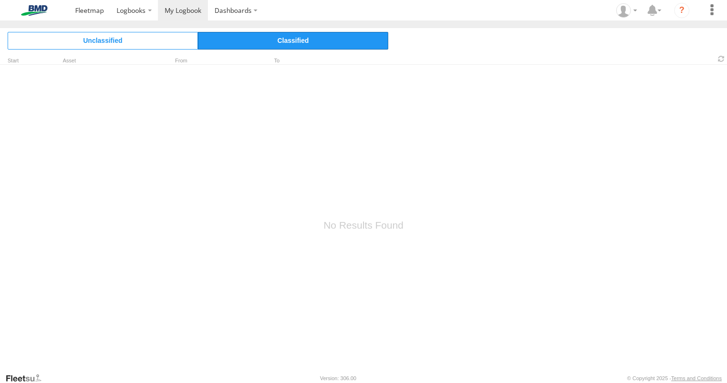
click at [287, 48] on span "Classified" at bounding box center [293, 40] width 190 height 17
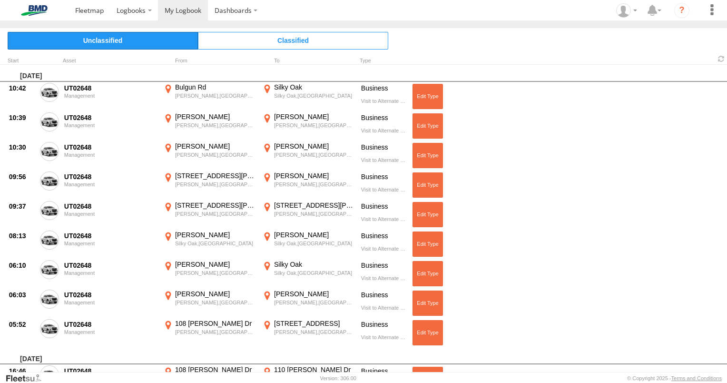
click at [117, 40] on span "Unclassified" at bounding box center [103, 40] width 190 height 17
